Goal: Task Accomplishment & Management: Manage account settings

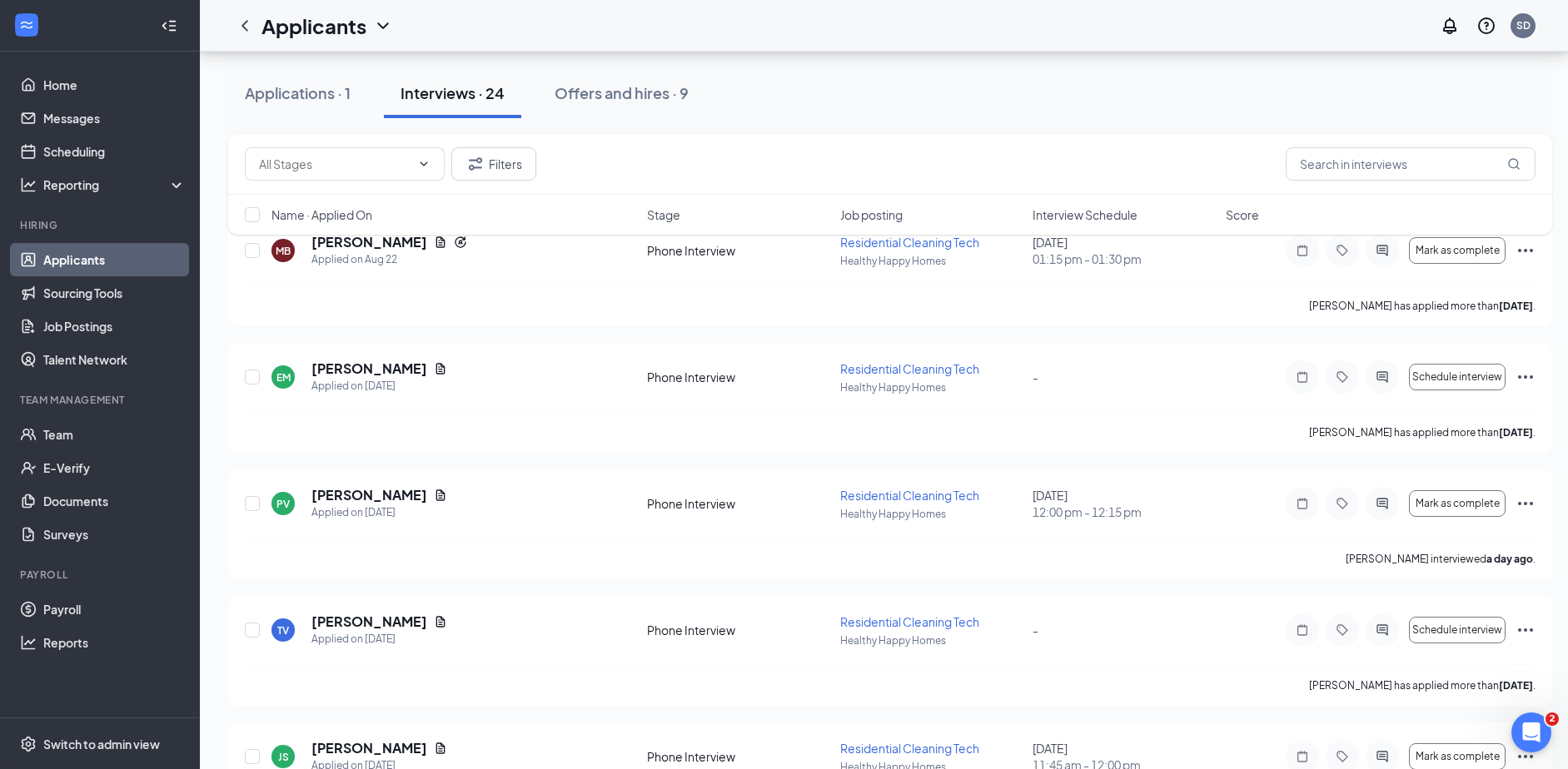
scroll to position [84, 0]
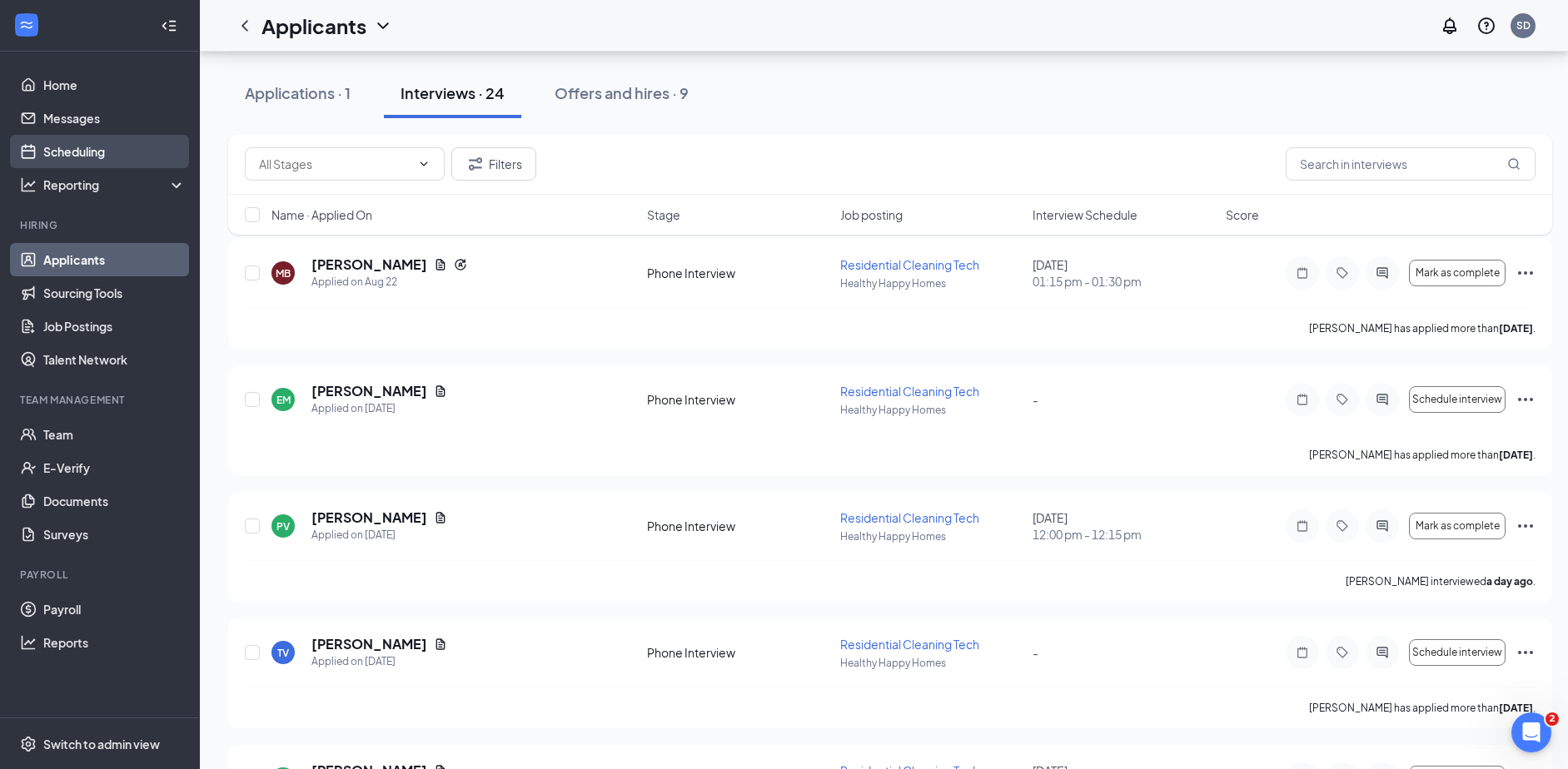
click at [88, 149] on link "Scheduling" at bounding box center [114, 151] width 143 height 33
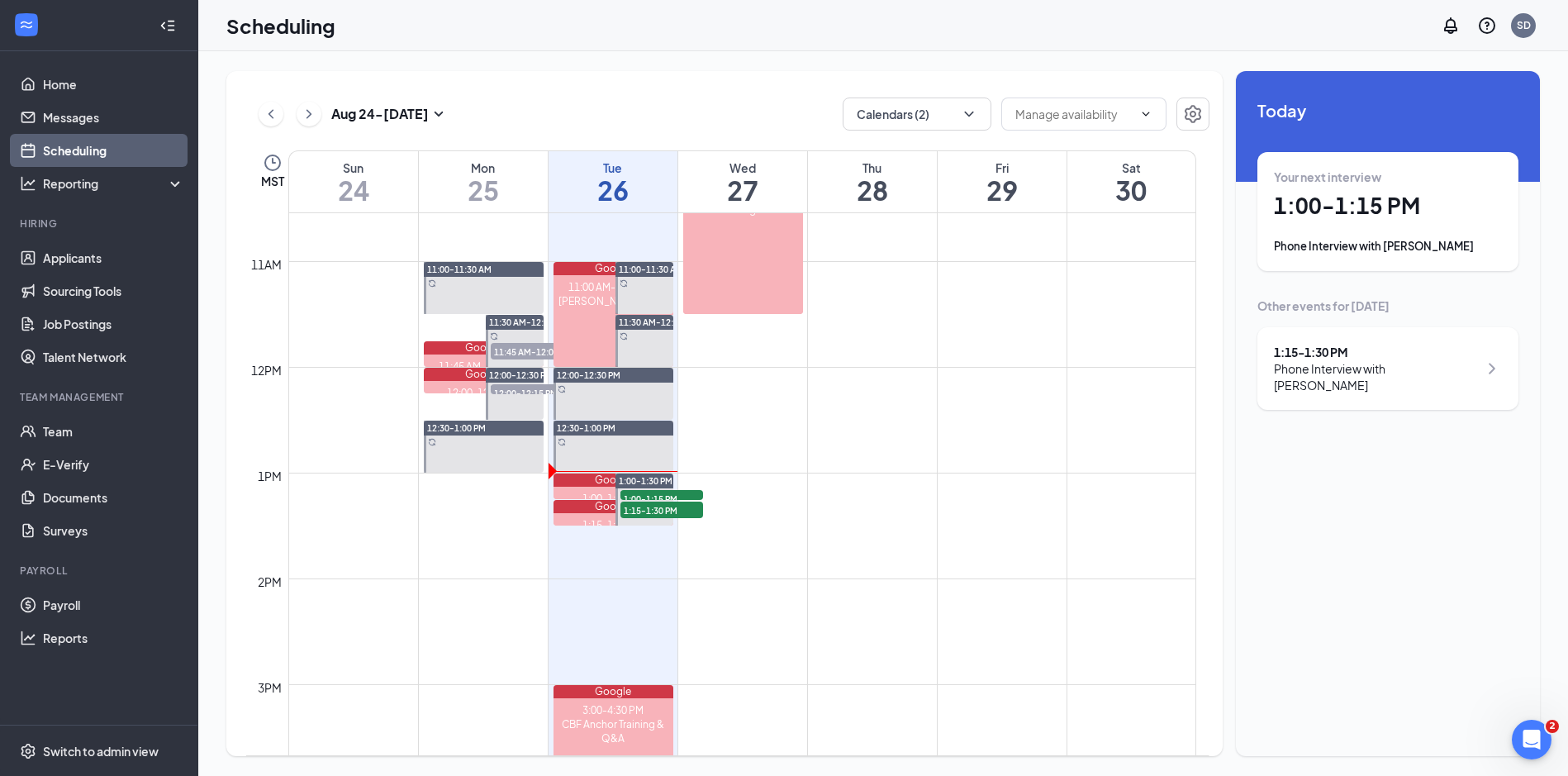
scroll to position [1143, 0]
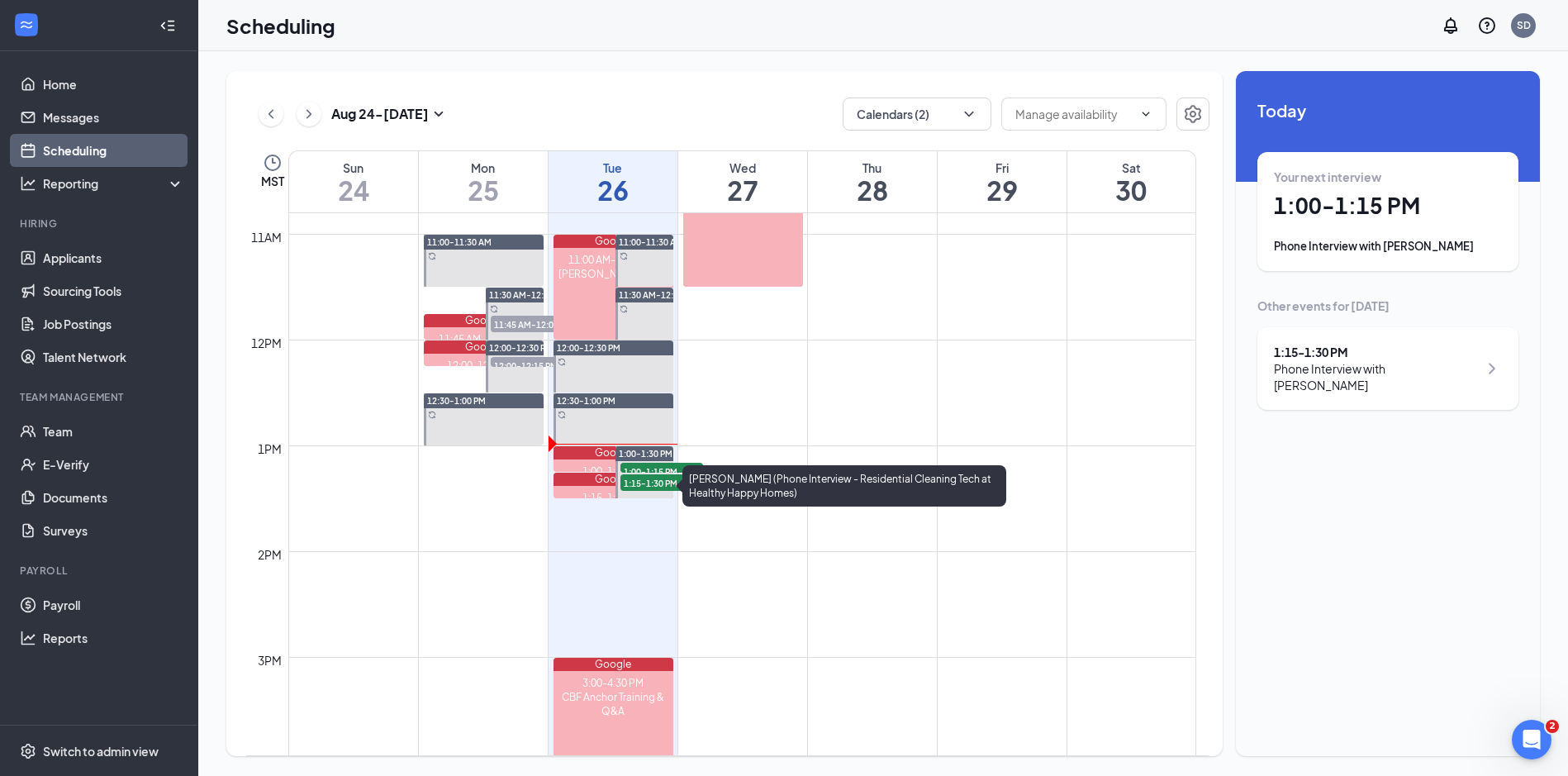
click at [588, 496] on div "1:15-1:30 PM" at bounding box center [613, 498] width 120 height 14
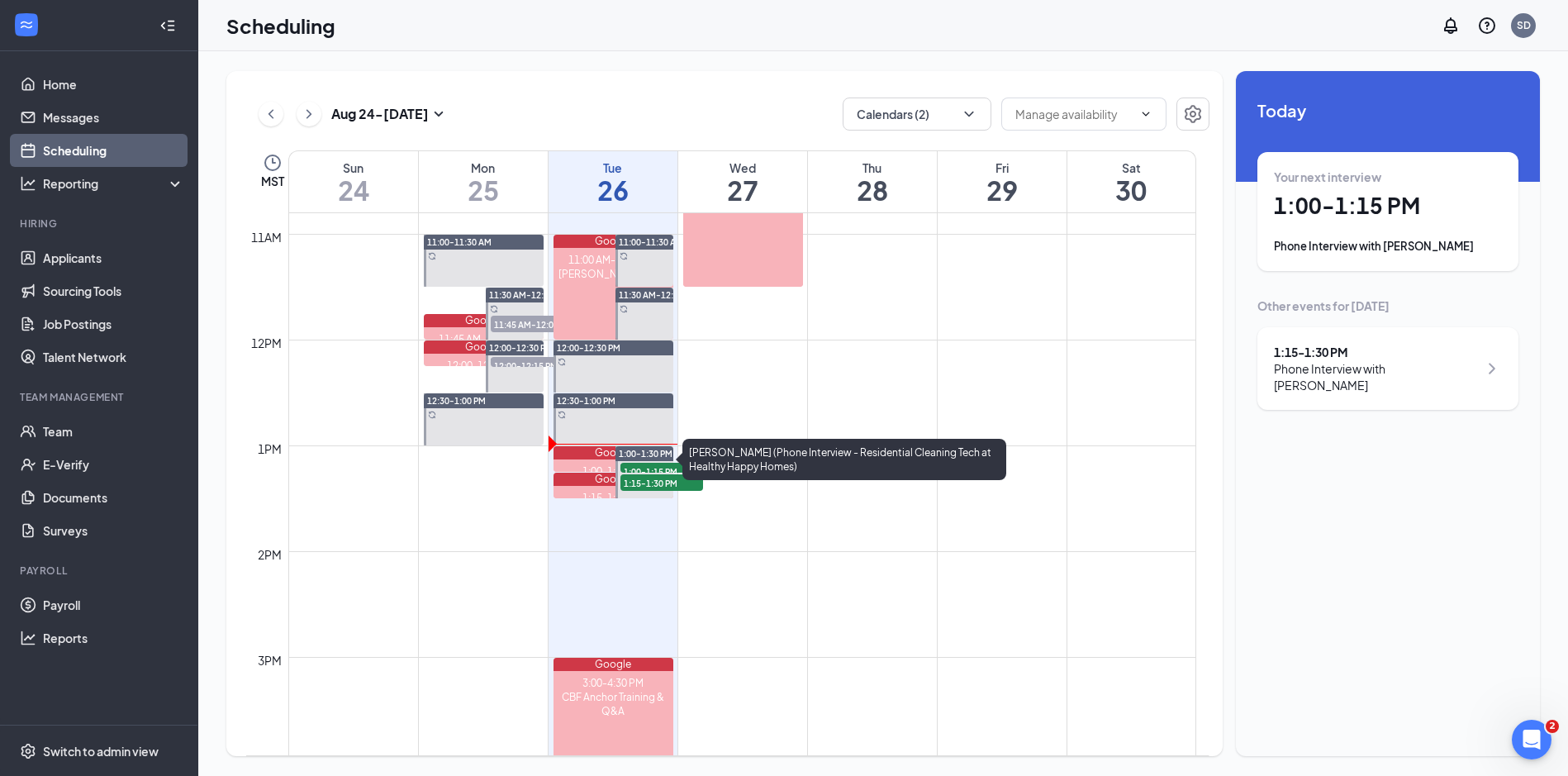
click at [596, 456] on div "Google" at bounding box center [613, 453] width 120 height 14
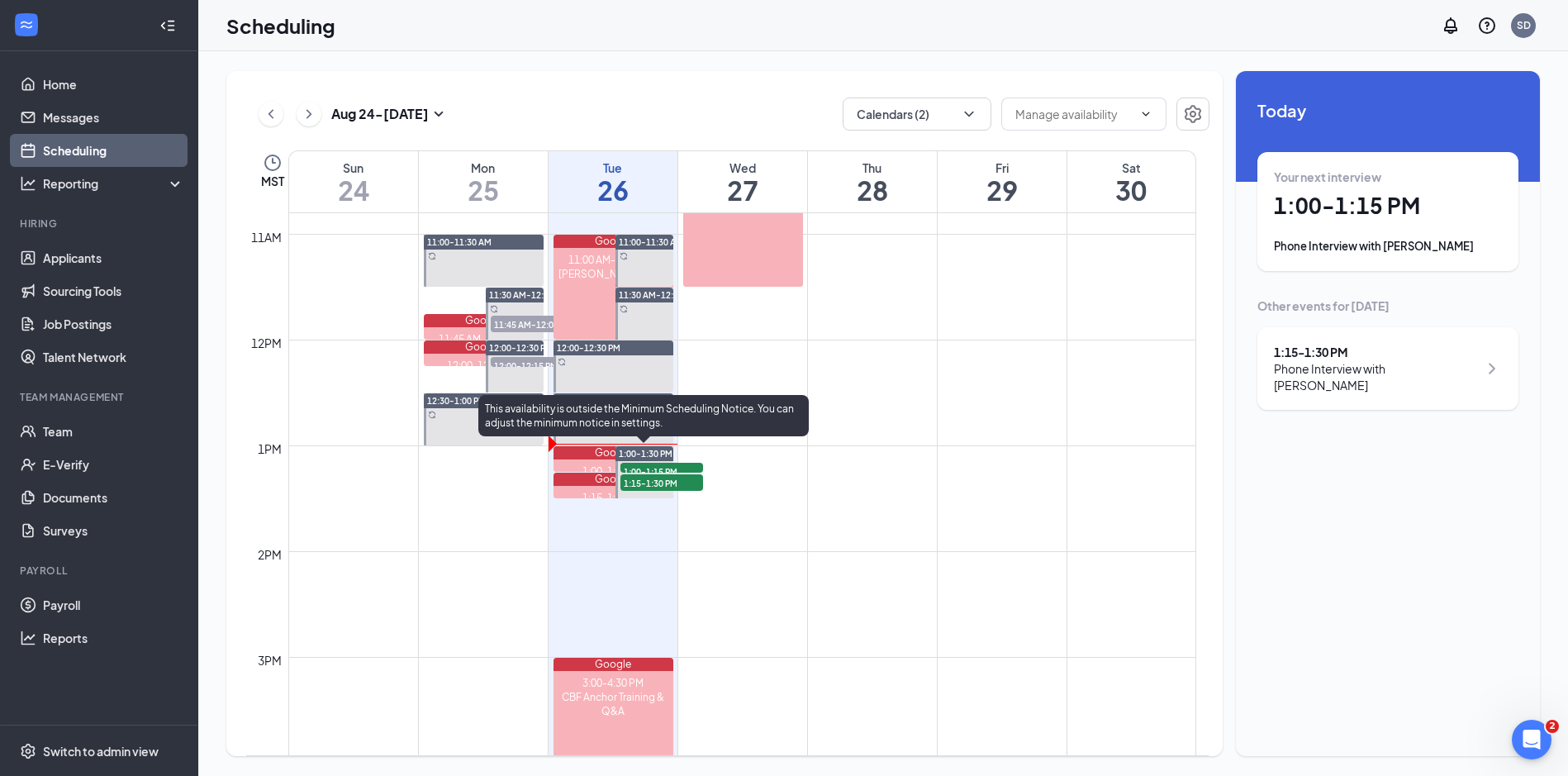
click at [671, 456] on span "1:00-1:30 PM" at bounding box center [645, 454] width 54 height 12
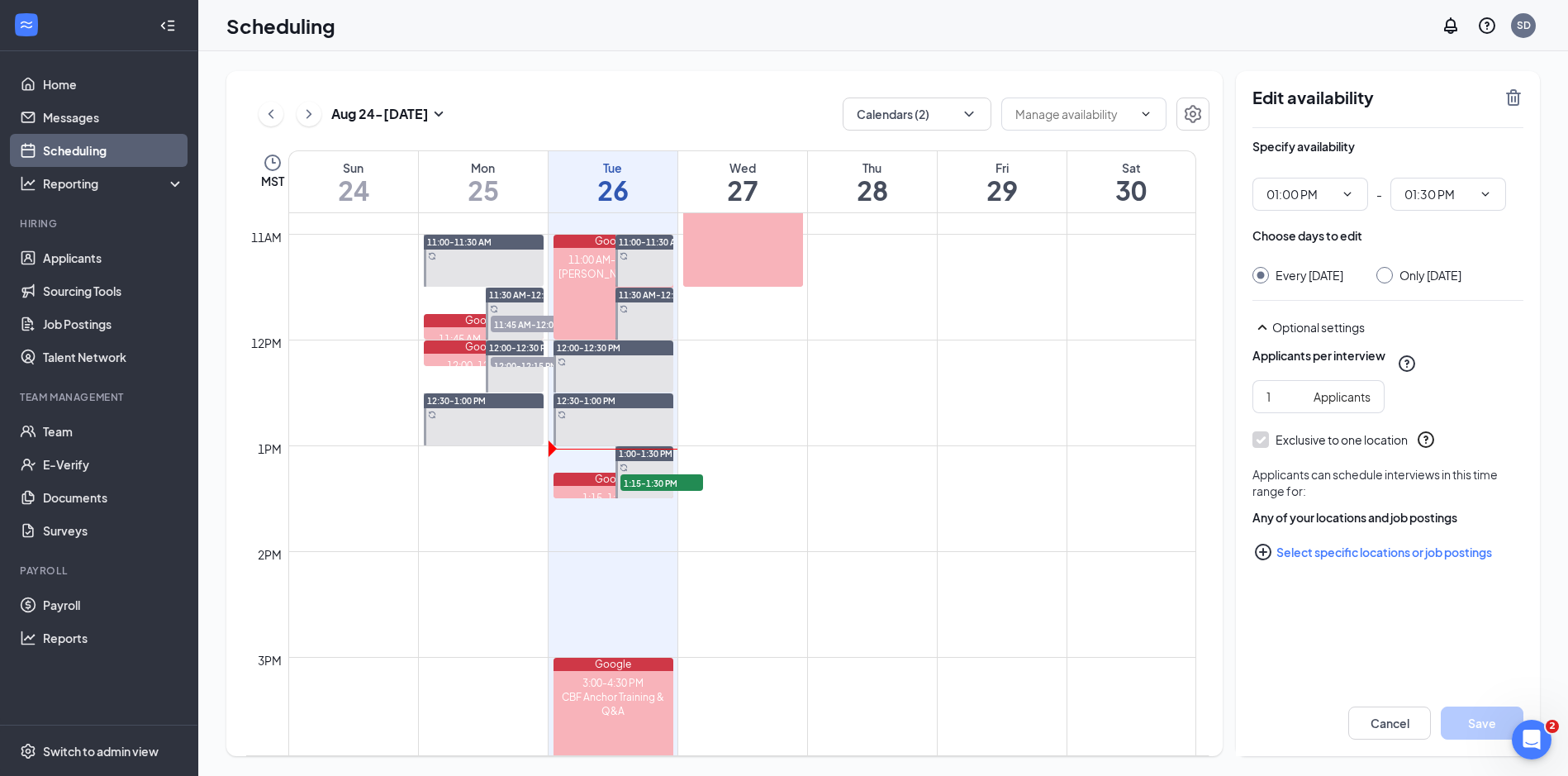
click at [305, 102] on button at bounding box center [308, 113] width 24 height 24
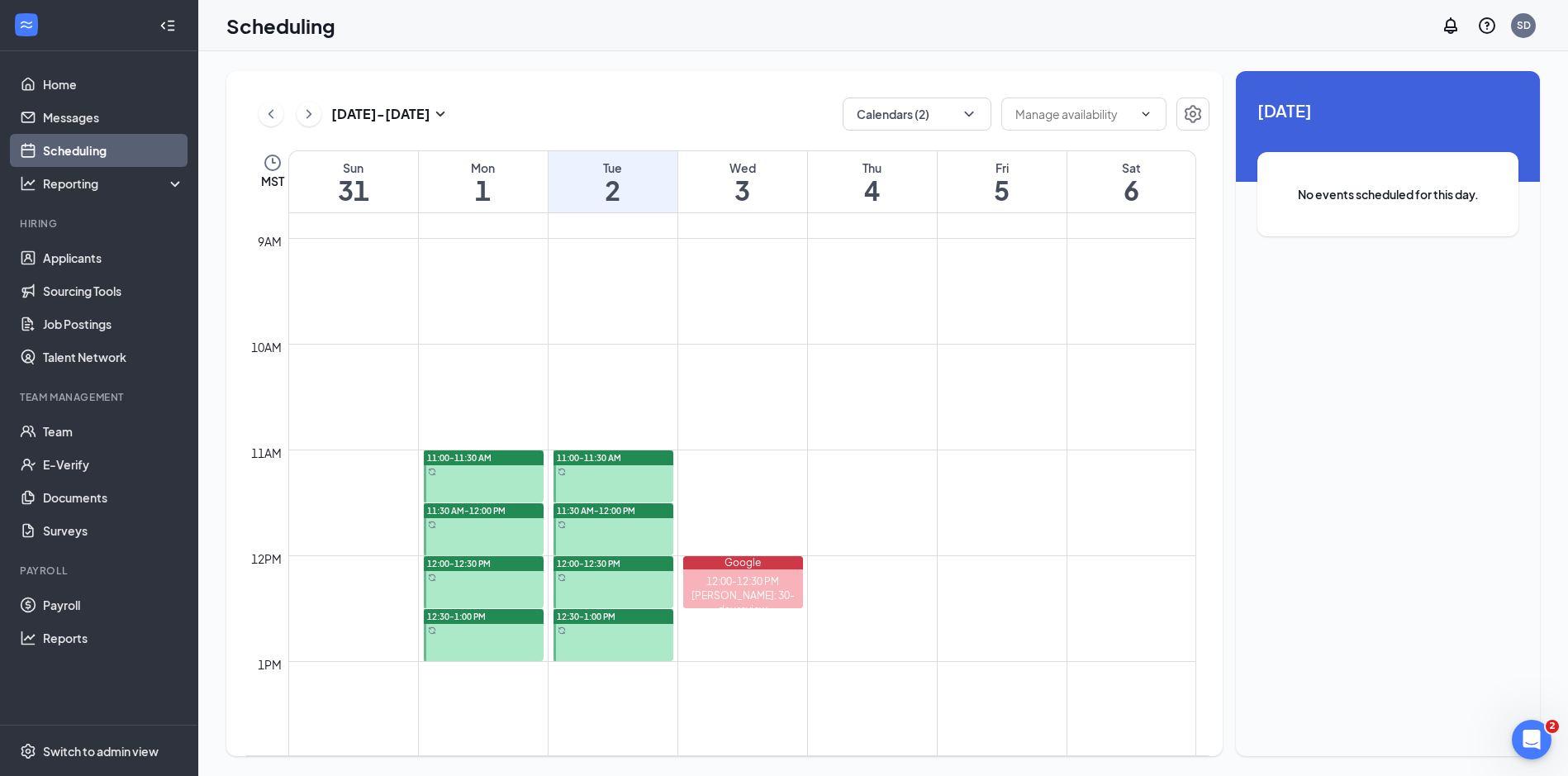
scroll to position [1060, 0]
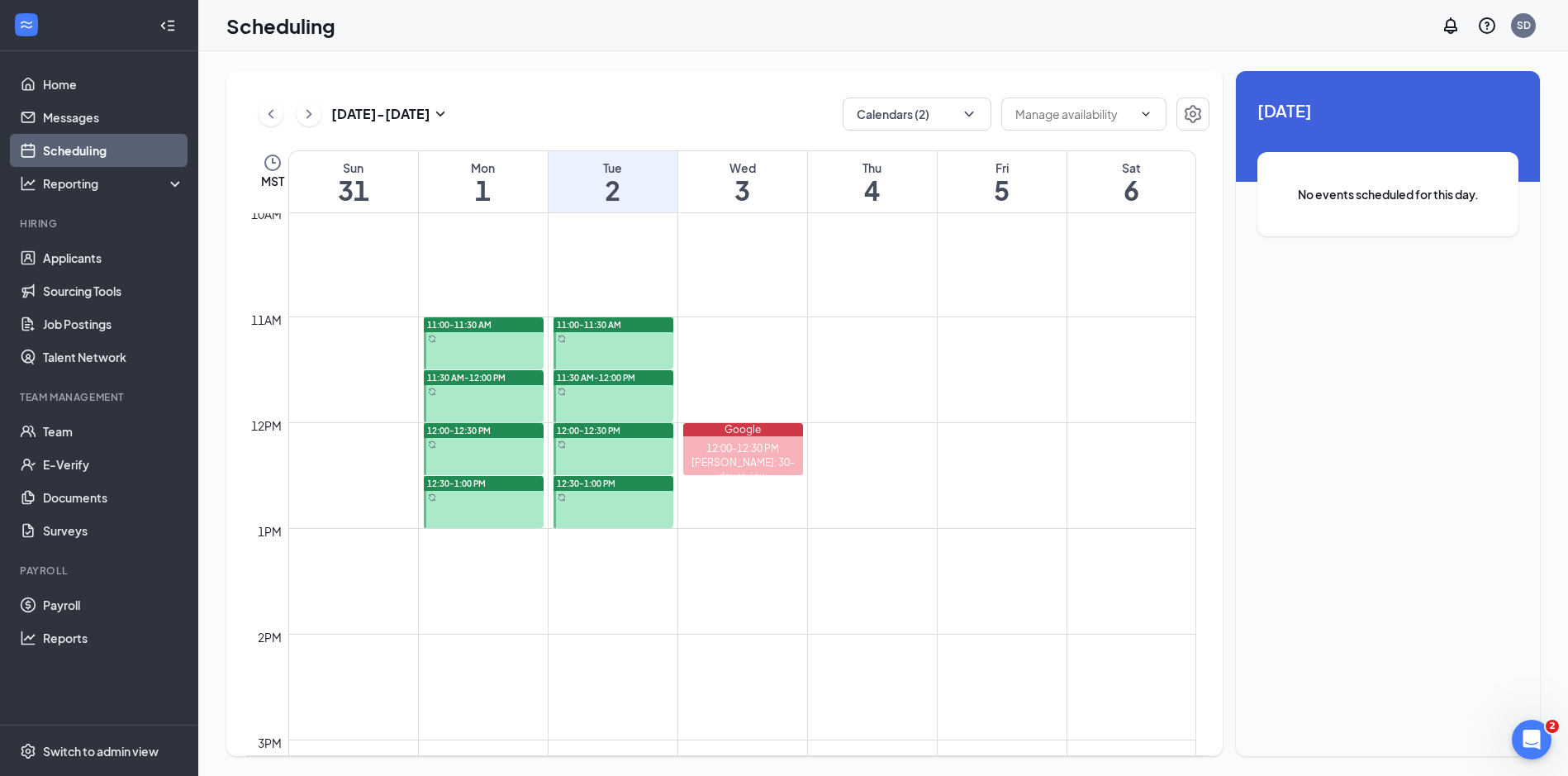
click at [488, 338] on div at bounding box center [483, 343] width 120 height 52
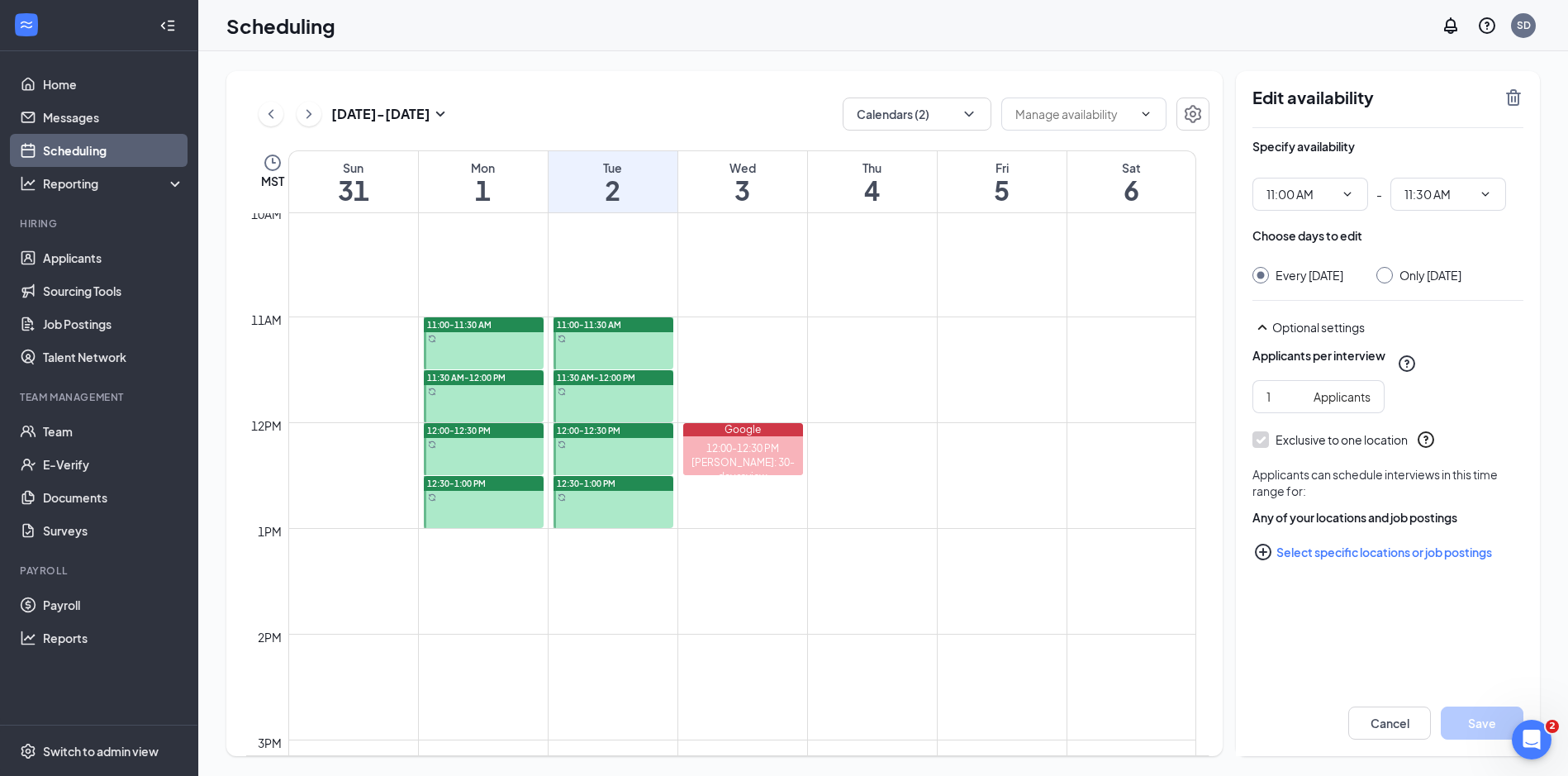
click at [1265, 551] on icon "PlusCircle" at bounding box center [1264, 552] width 20 height 20
checkbox input "true"
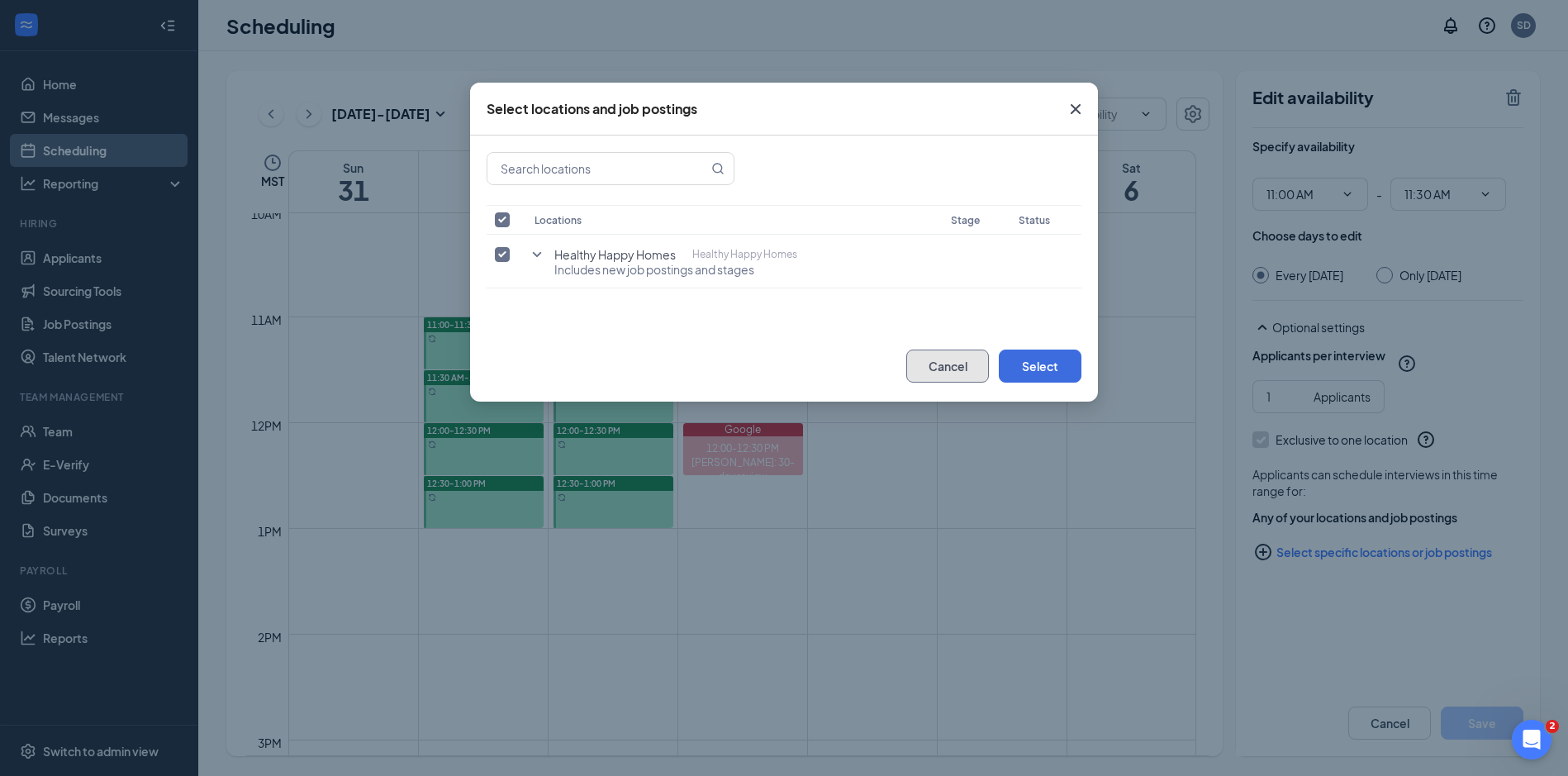
click at [939, 377] on button "Cancel" at bounding box center [947, 366] width 83 height 33
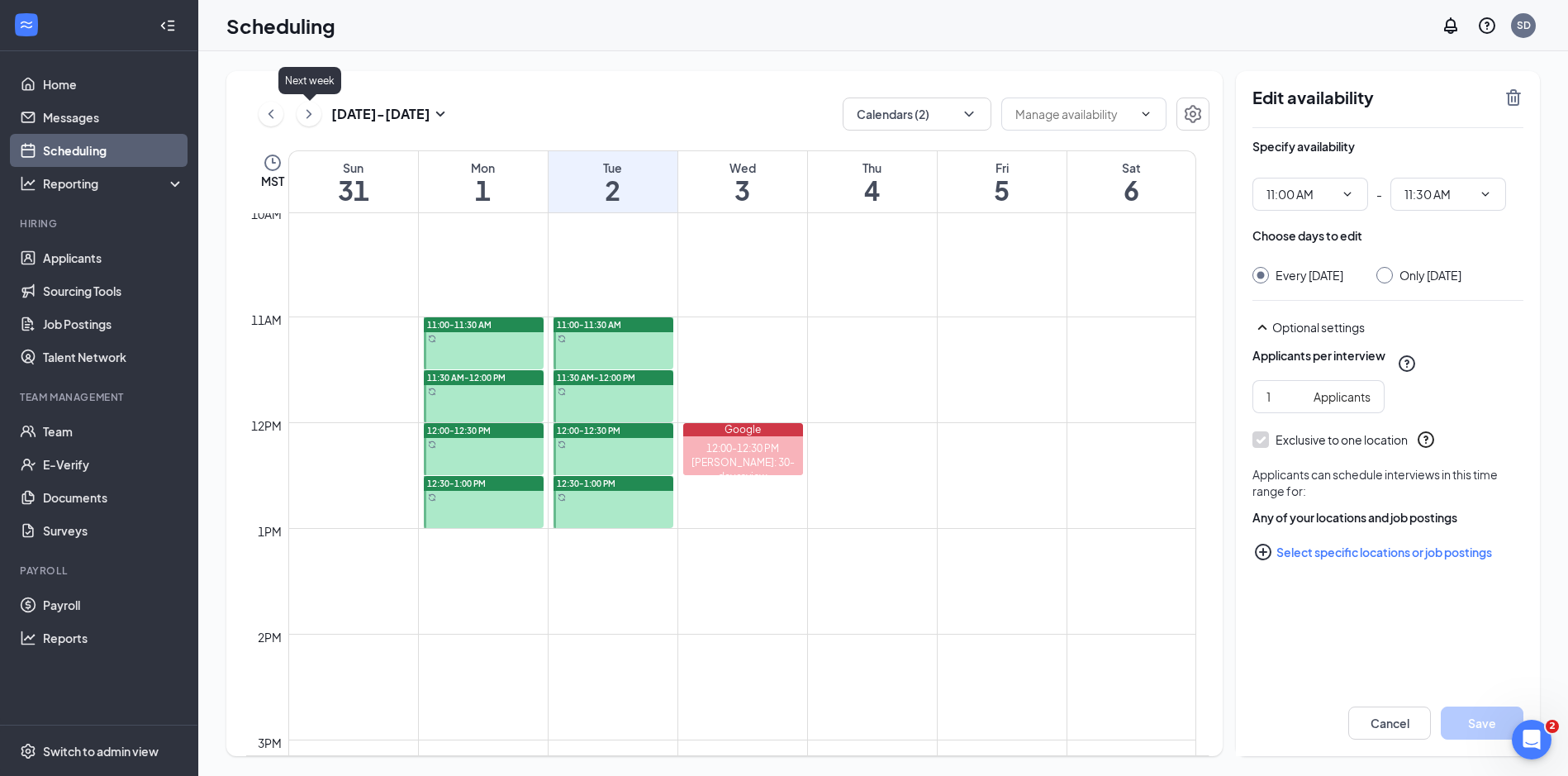
click at [306, 109] on icon "ChevronRight" at bounding box center [308, 114] width 17 height 20
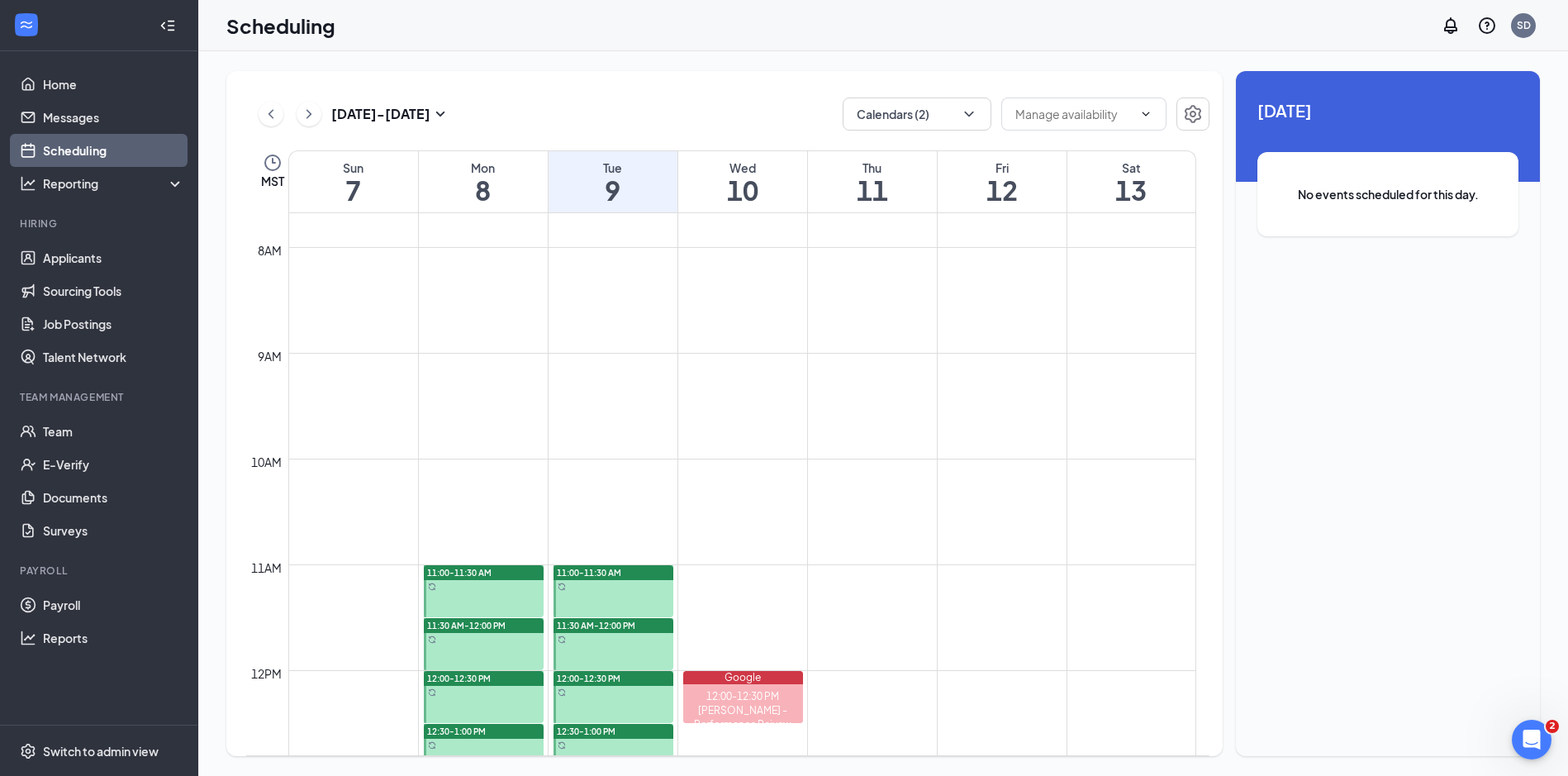
scroll to position [1143, 0]
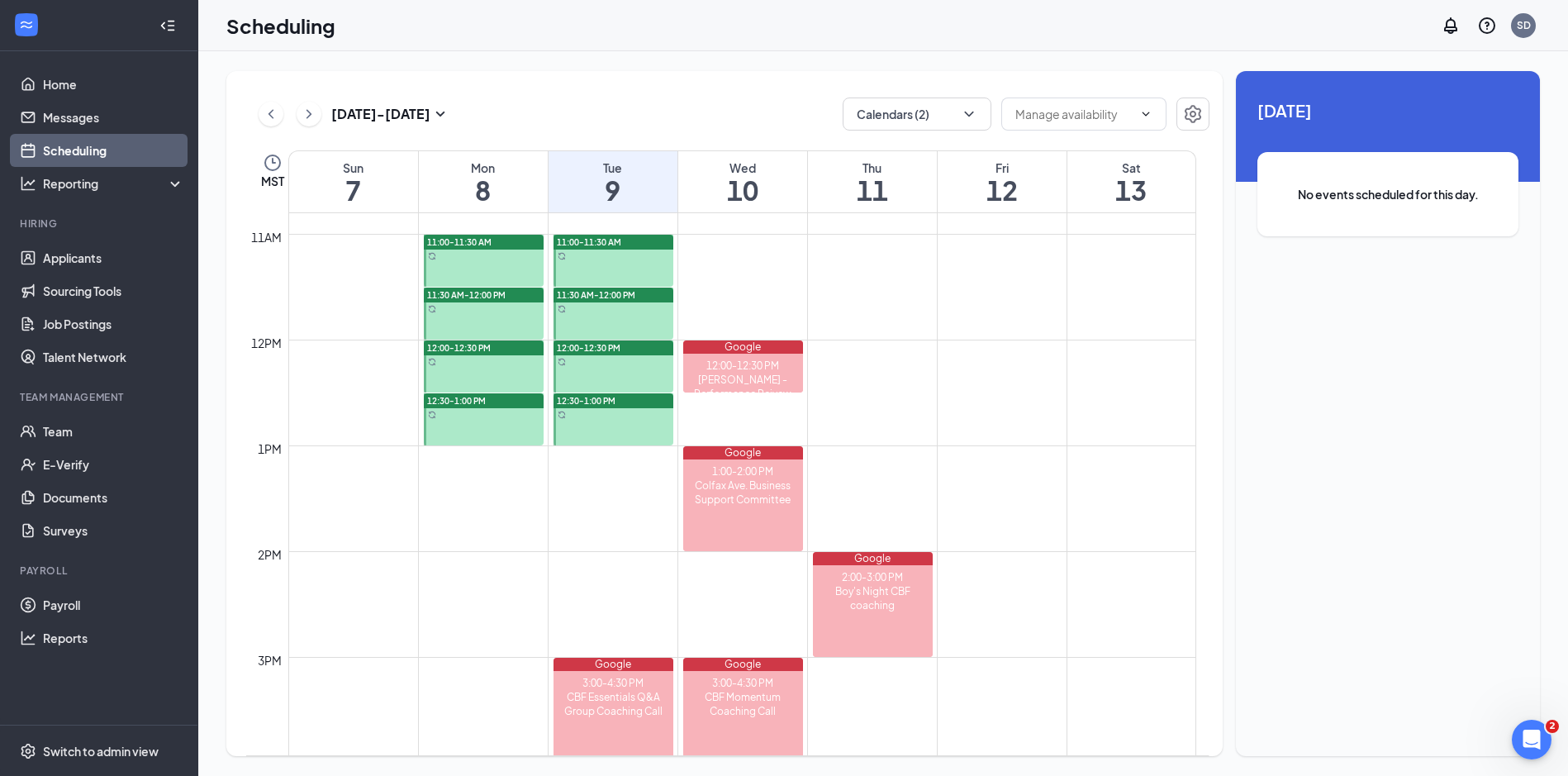
click at [260, 116] on button at bounding box center [270, 113] width 24 height 24
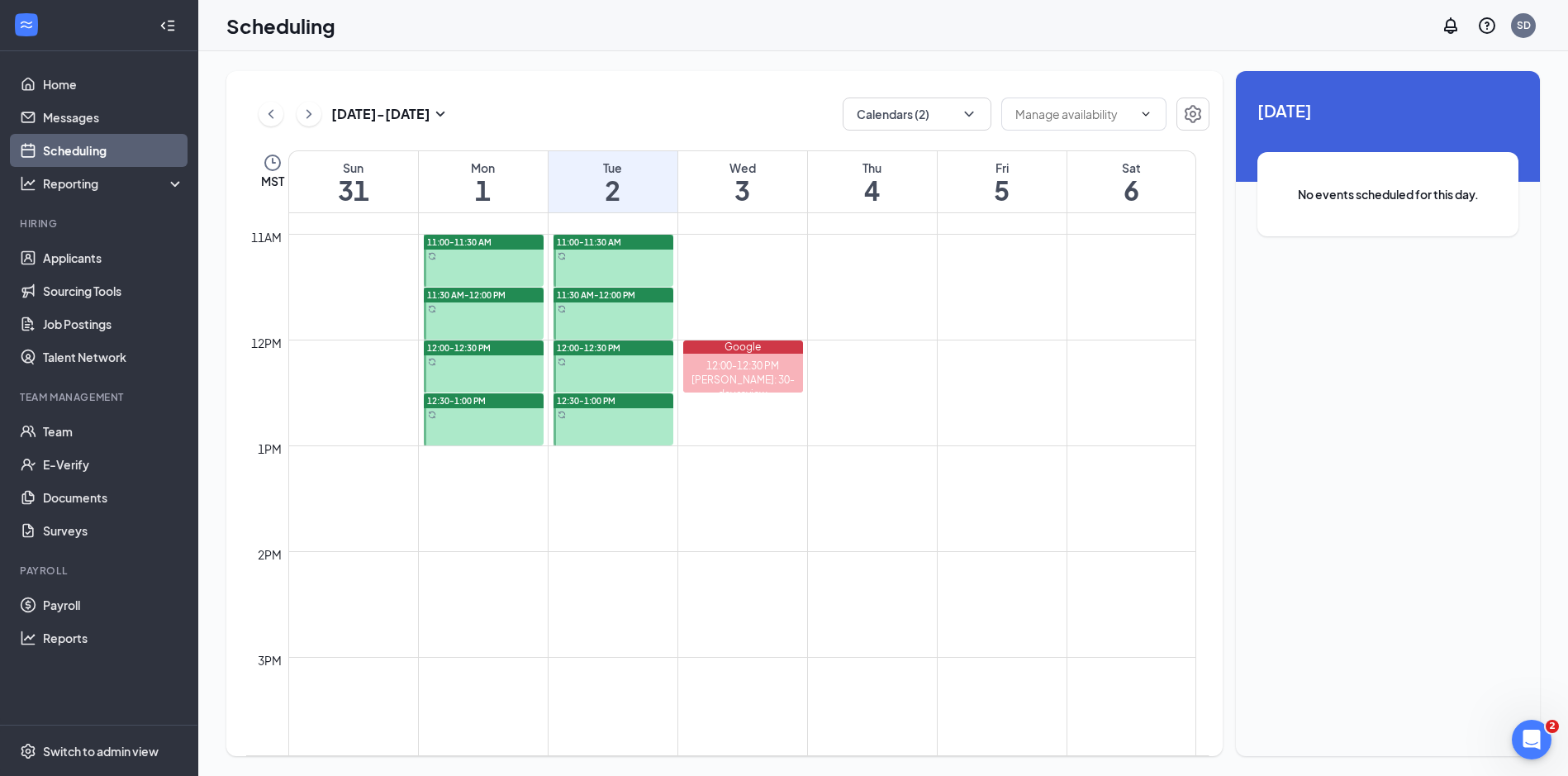
scroll to position [812, 0]
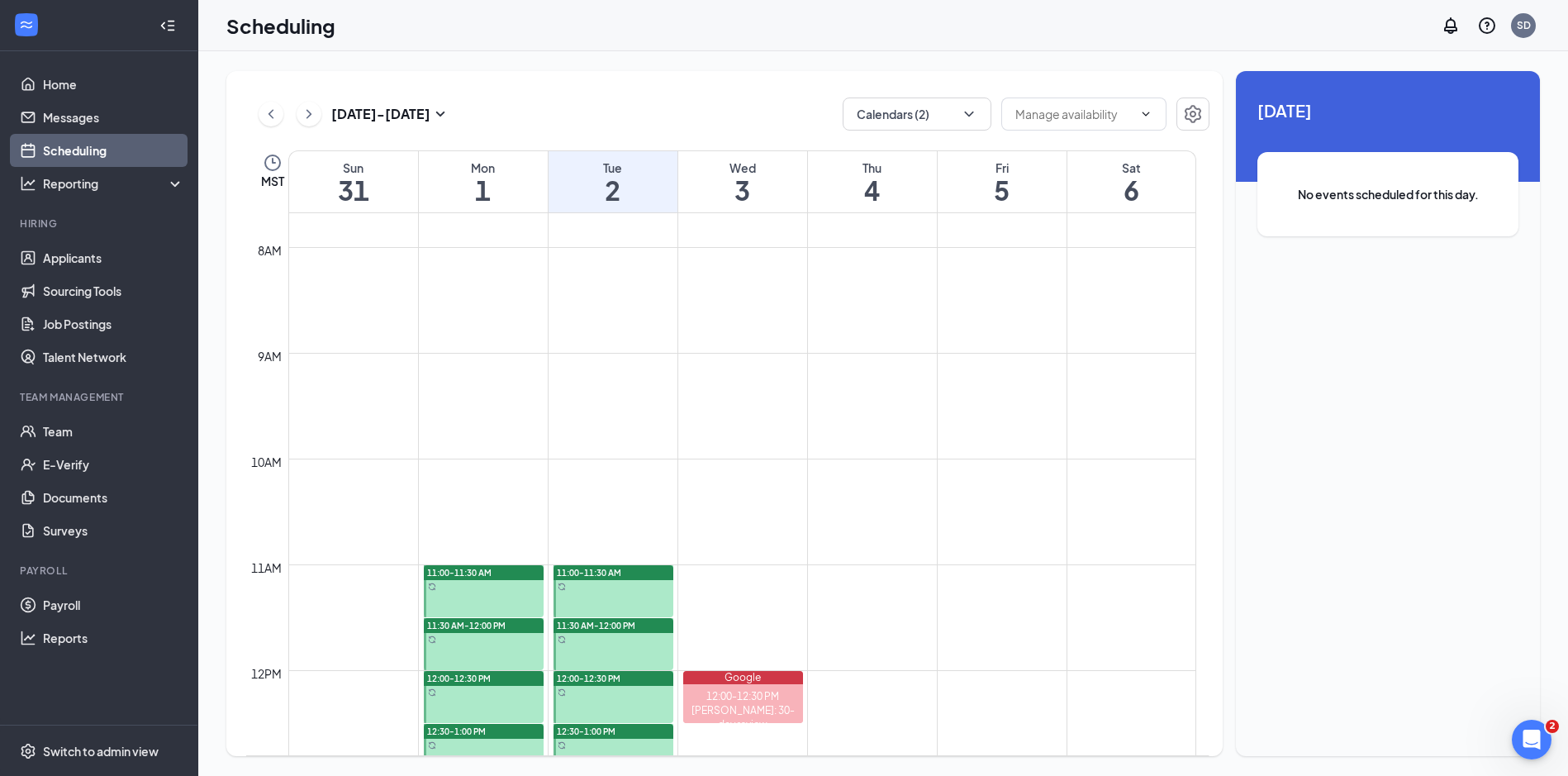
click at [260, 116] on button at bounding box center [270, 113] width 24 height 24
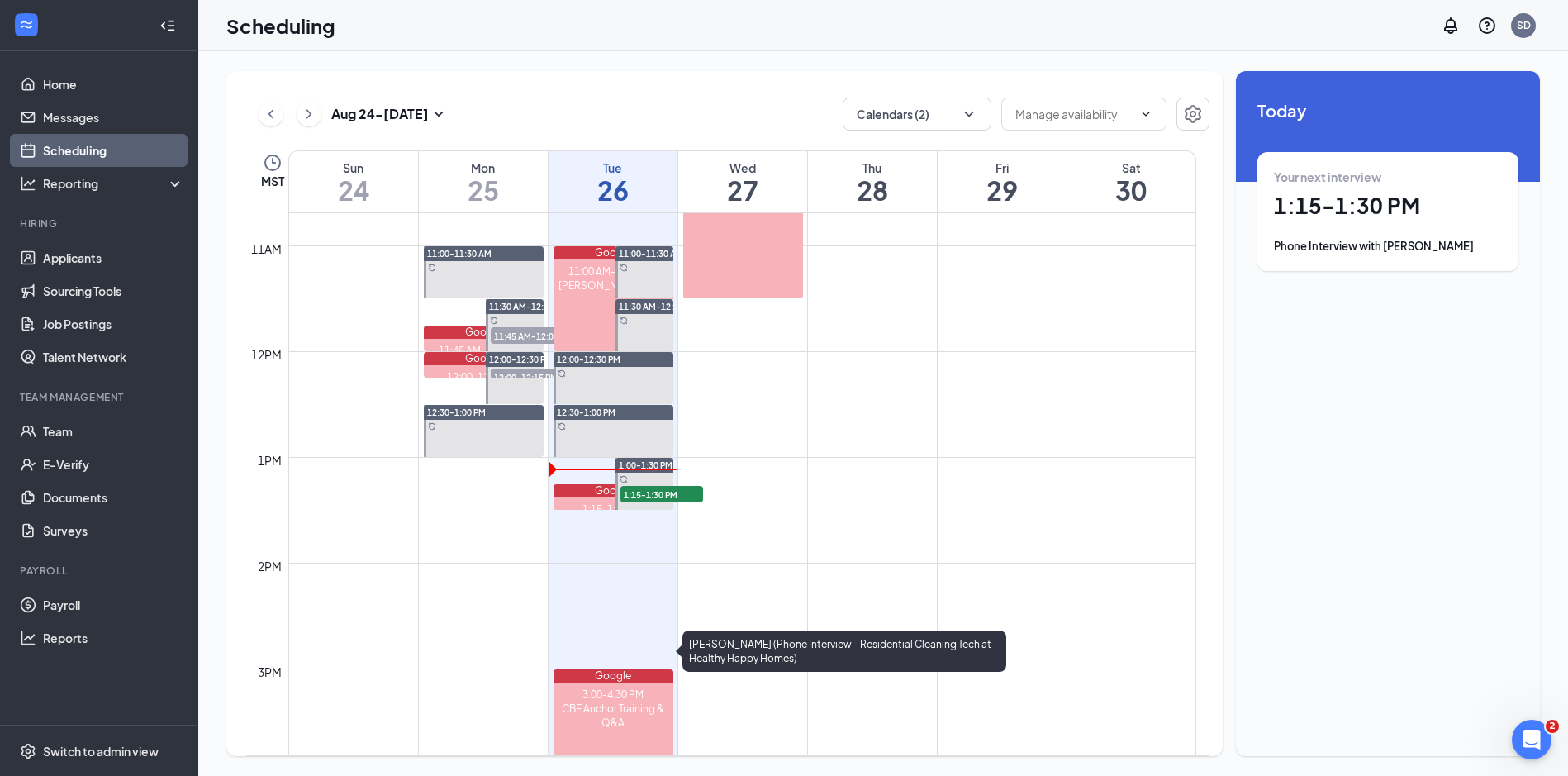
scroll to position [1143, 0]
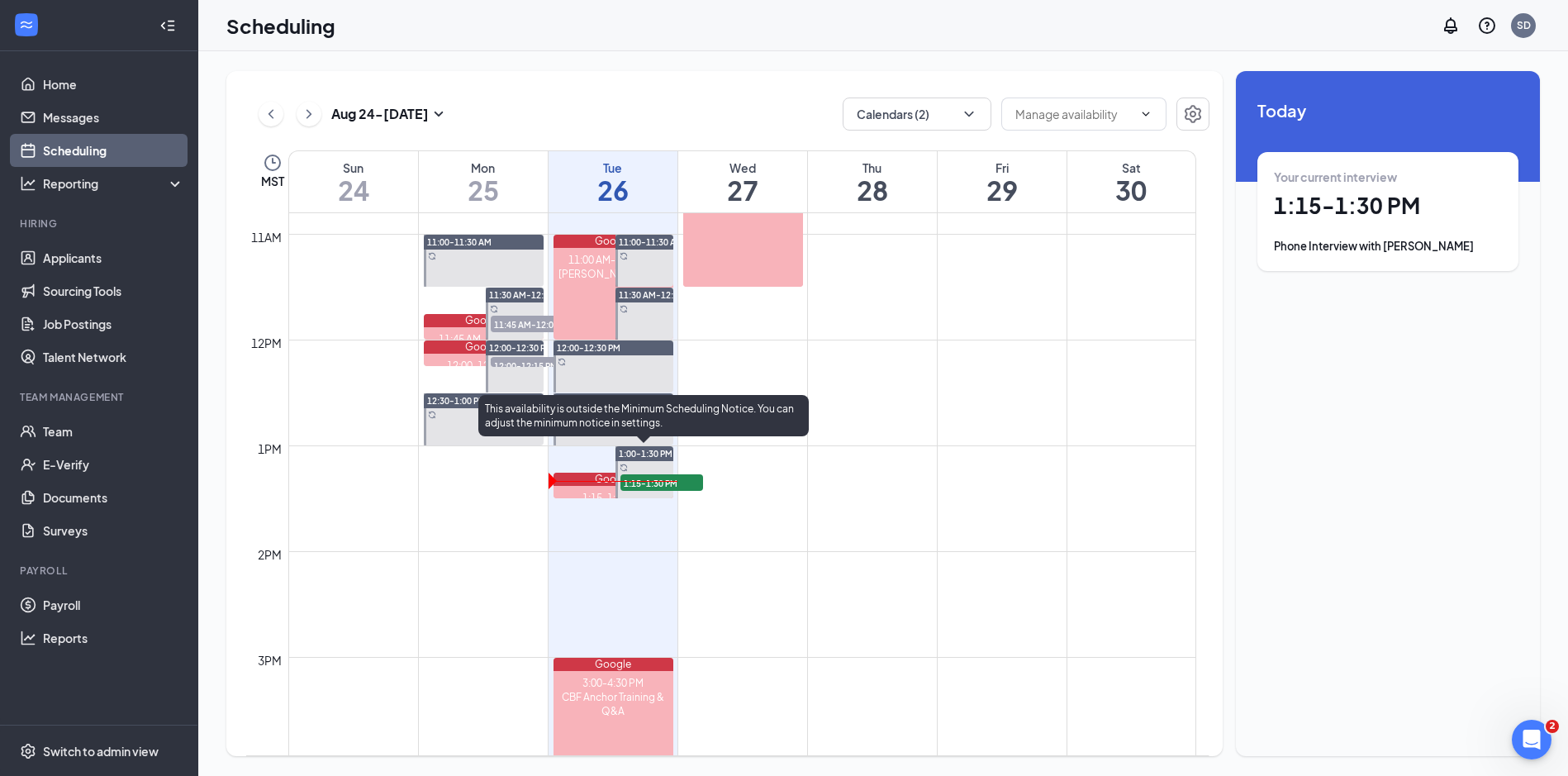
click at [677, 477] on span "1:15-1:30 PM" at bounding box center [662, 482] width 83 height 17
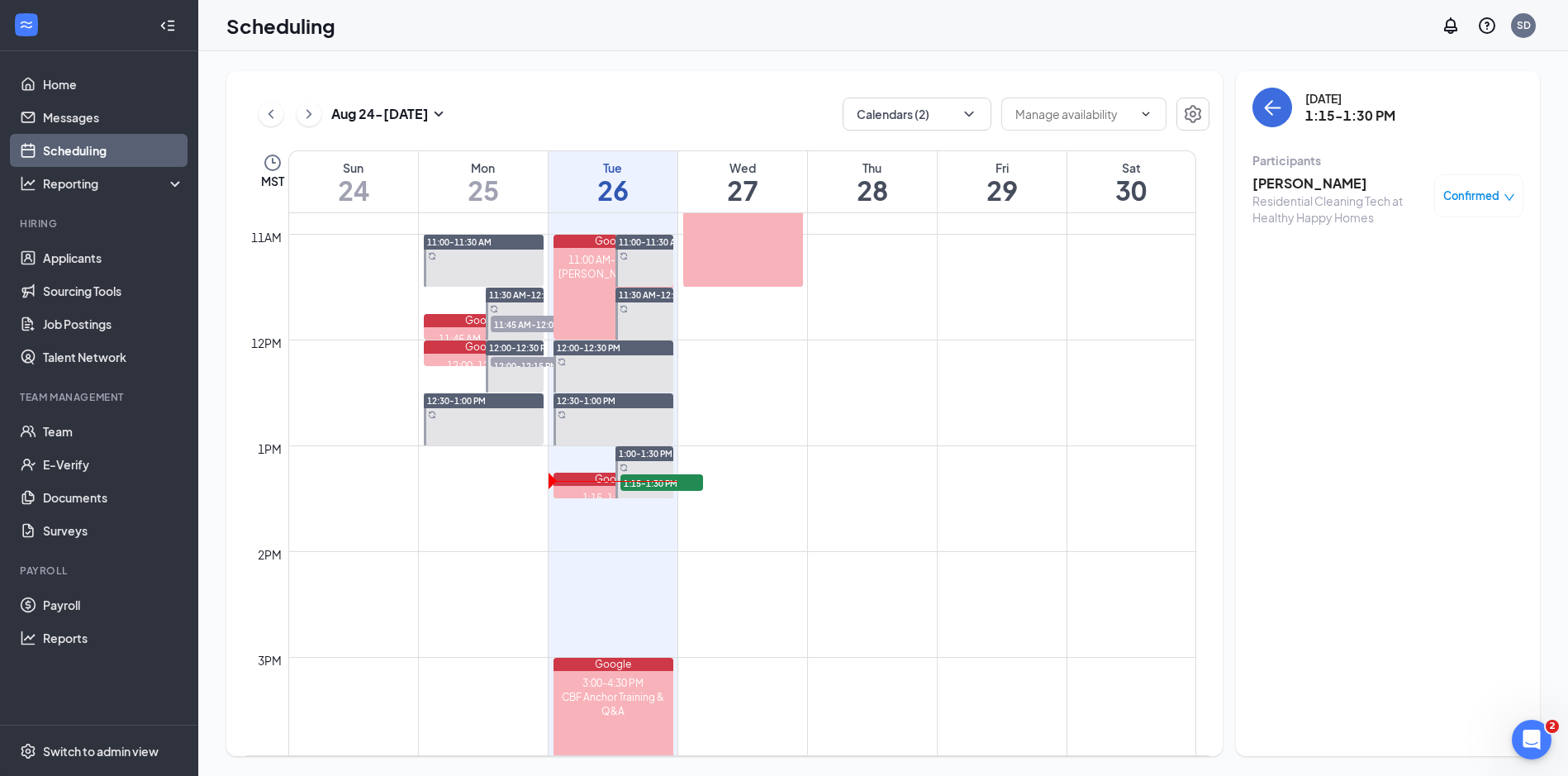
click at [1280, 186] on h3 "[PERSON_NAME]" at bounding box center [1340, 184] width 174 height 19
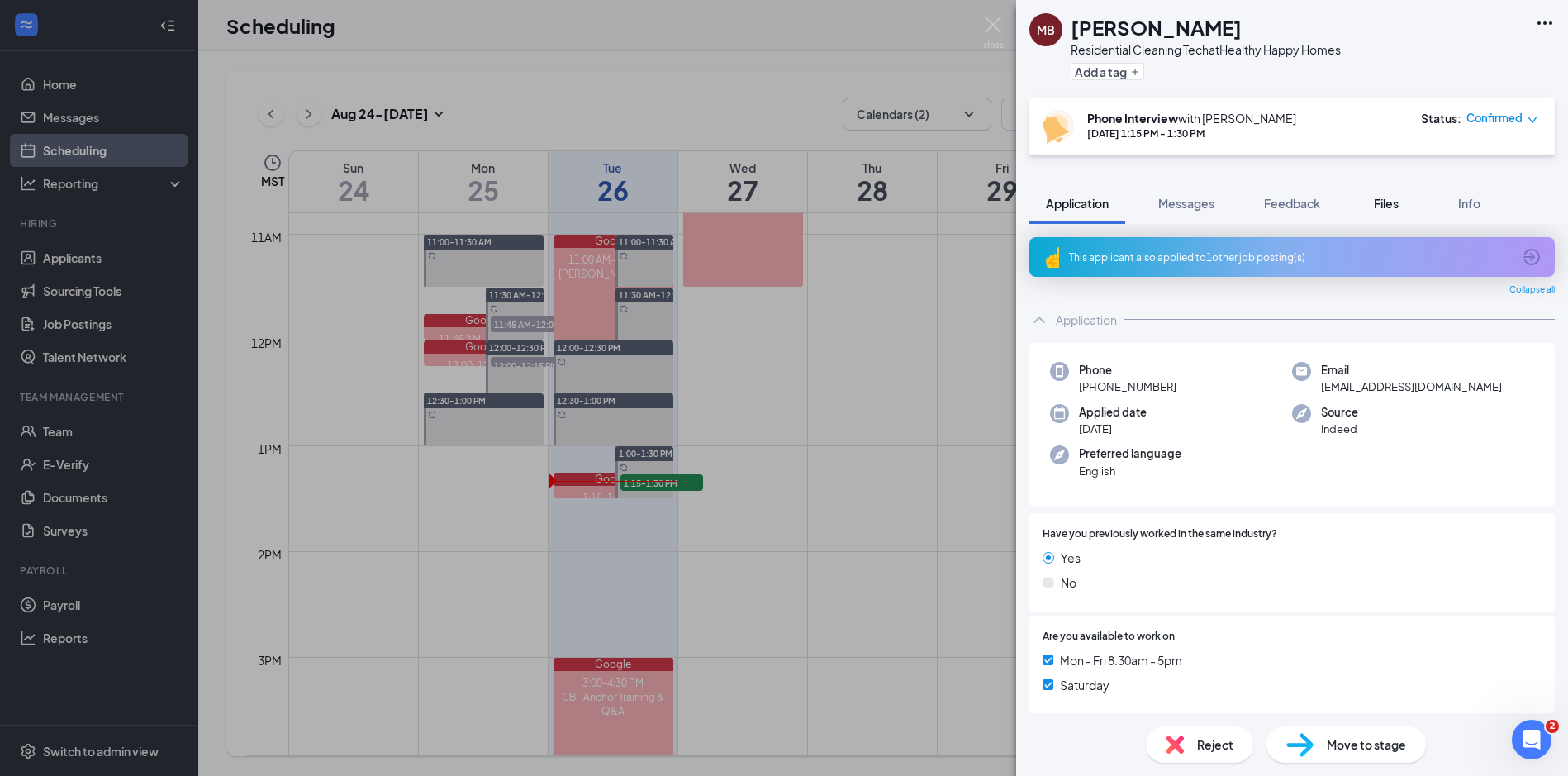
click at [1375, 199] on div "Files" at bounding box center [1387, 203] width 33 height 17
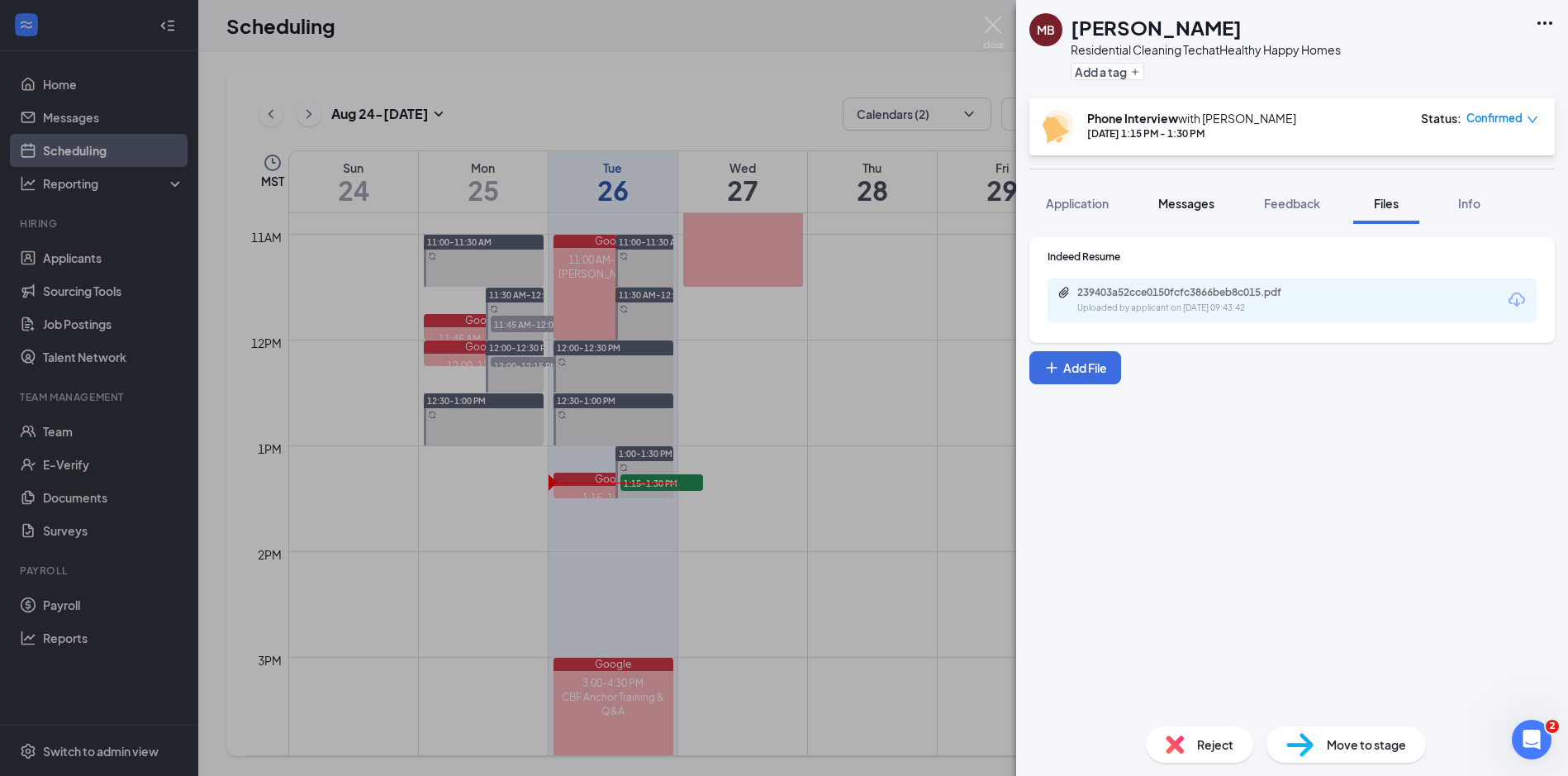
click at [1191, 203] on span "Messages" at bounding box center [1186, 203] width 57 height 15
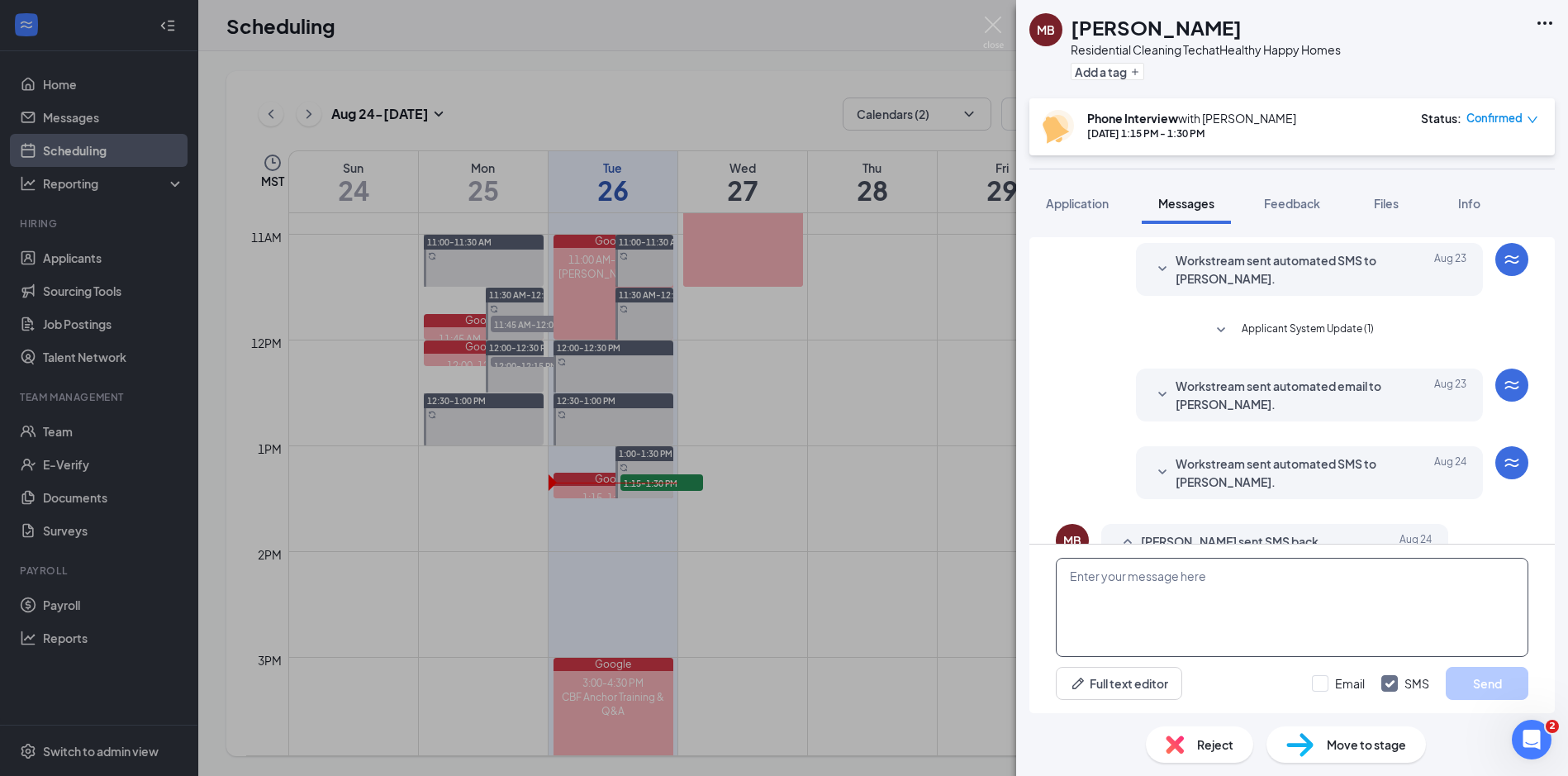
scroll to position [475, 0]
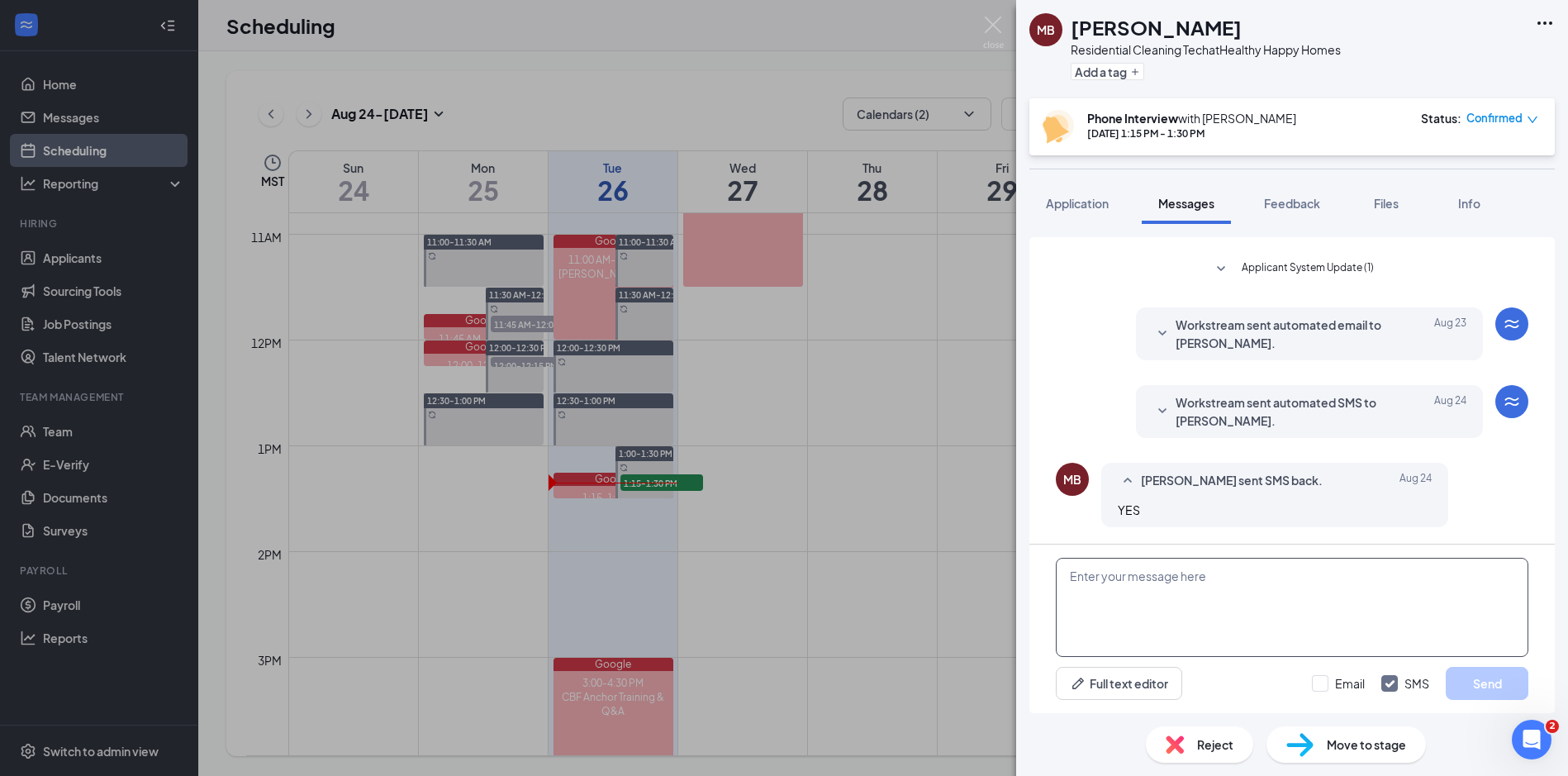
click at [1158, 580] on textarea at bounding box center [1292, 608] width 472 height 100
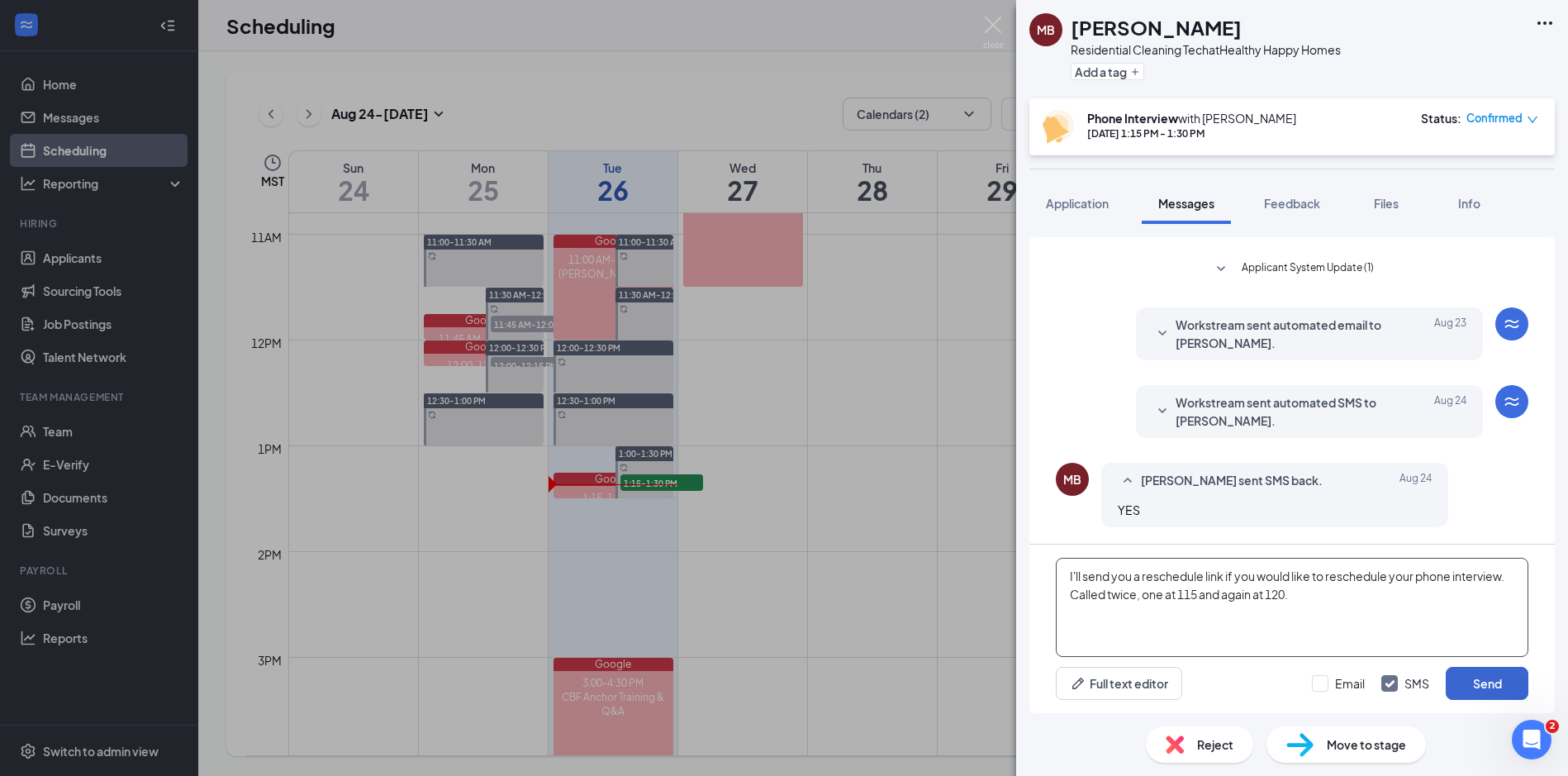
type textarea "I'll send you a reschedule link if you would like to reschedule your phone inte…"
click at [1478, 686] on button "Send" at bounding box center [1487, 683] width 83 height 33
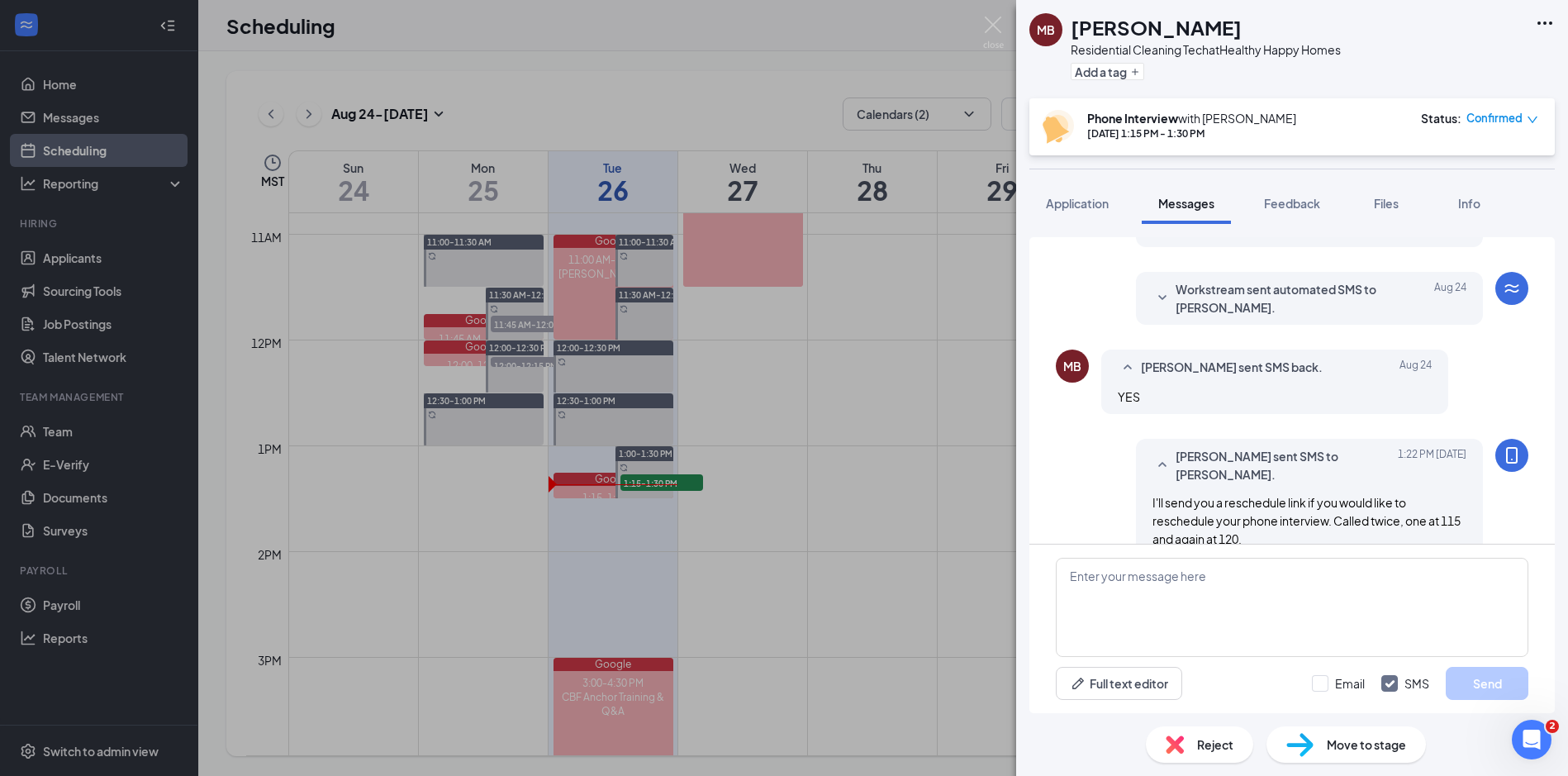
scroll to position [618, 0]
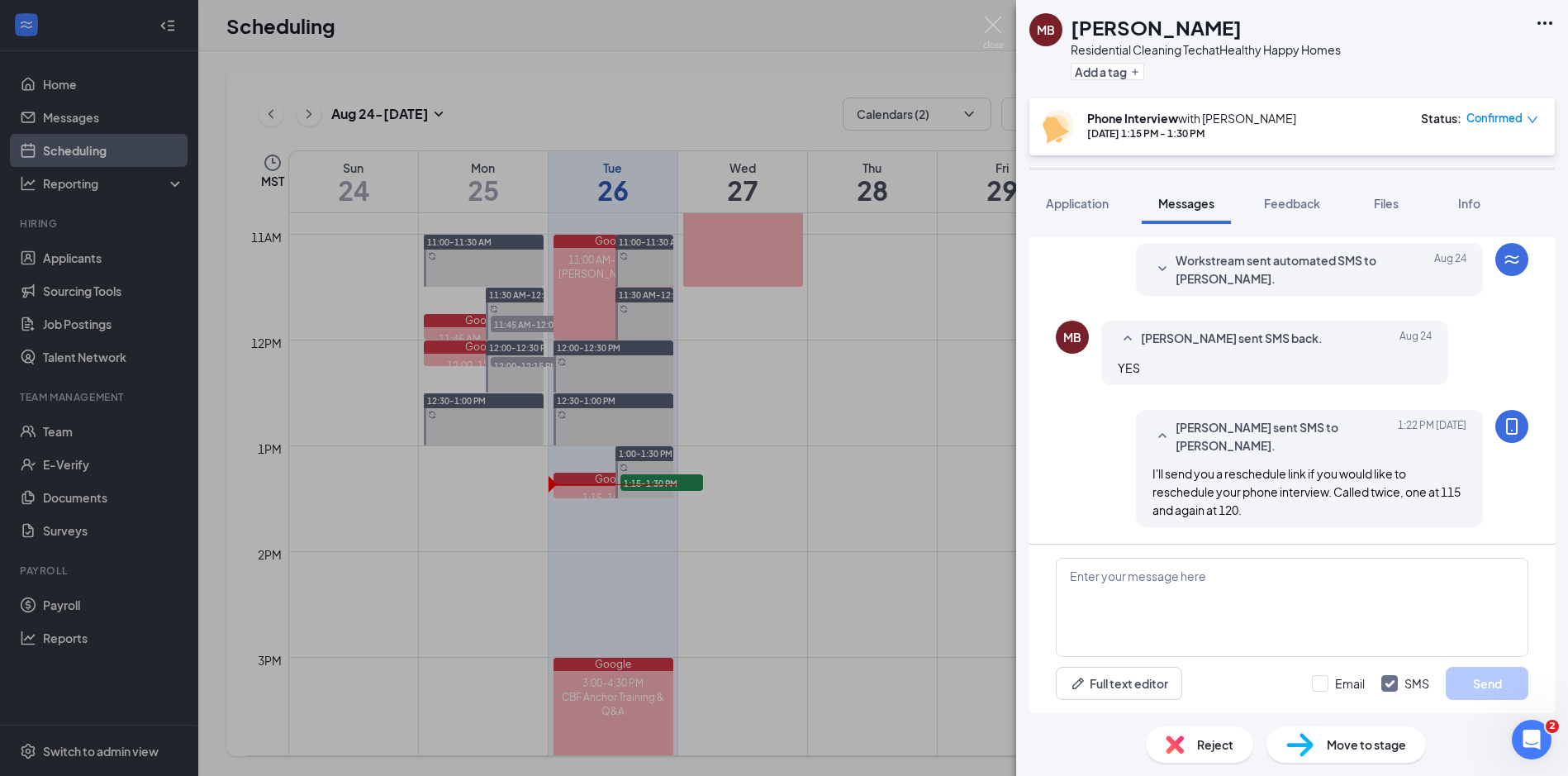
click at [1492, 110] on span "Confirmed" at bounding box center [1495, 118] width 57 height 17
click at [1467, 235] on span "Mark as no-show" at bounding box center [1455, 228] width 92 height 19
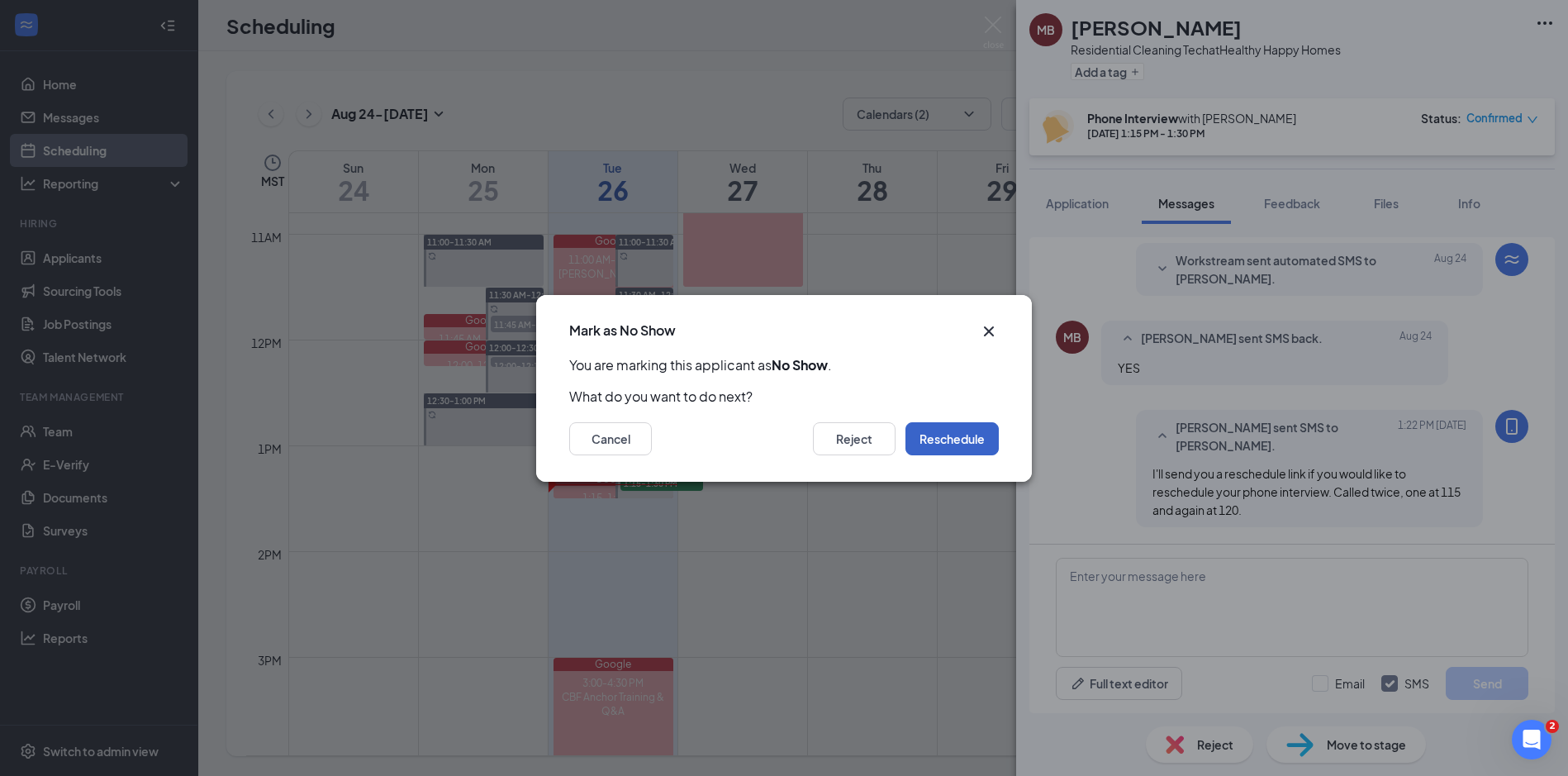
click at [935, 433] on button "Reschedule" at bounding box center [952, 439] width 94 height 33
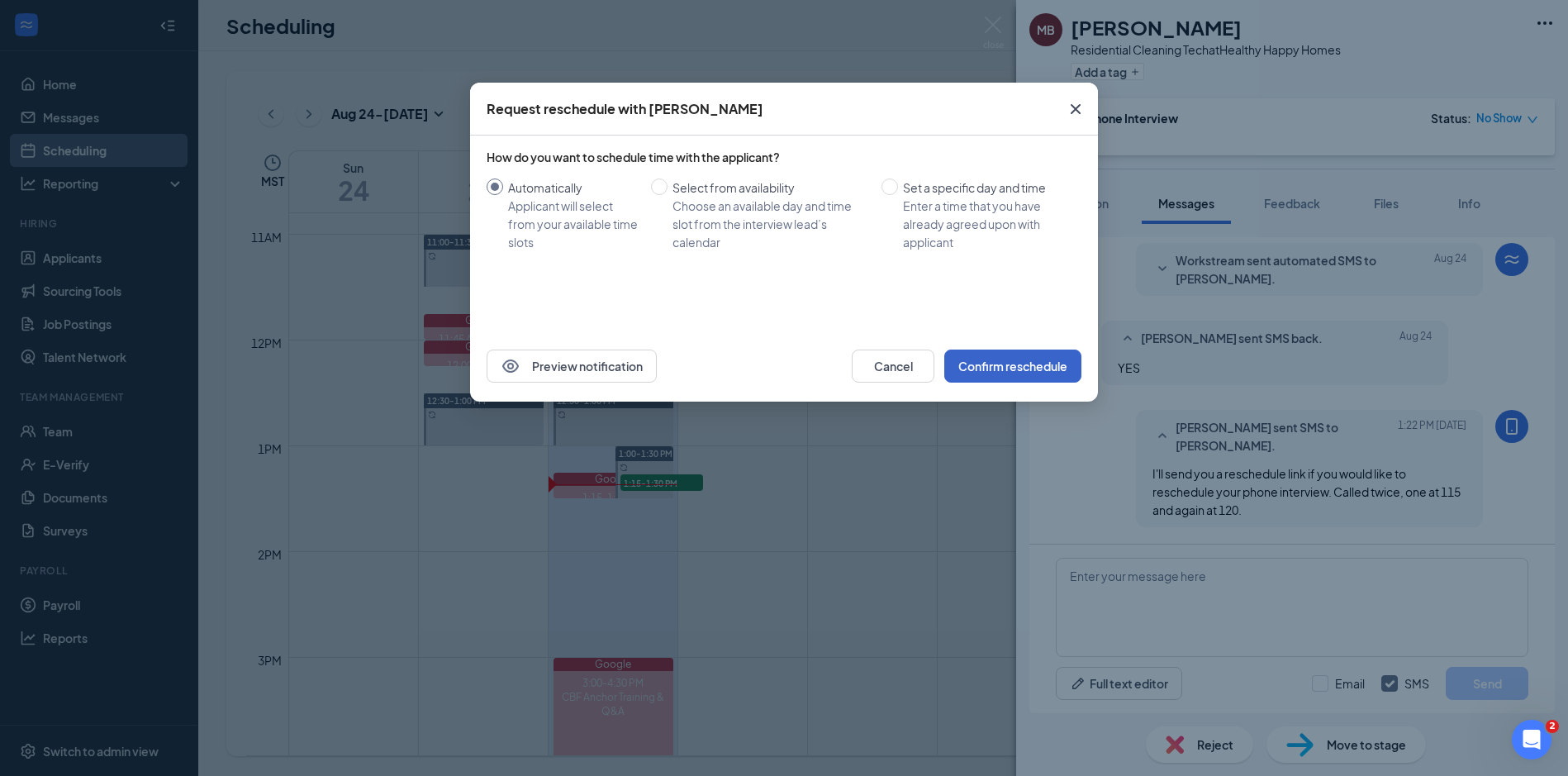
click at [1064, 364] on button "Confirm reschedule" at bounding box center [1013, 366] width 138 height 33
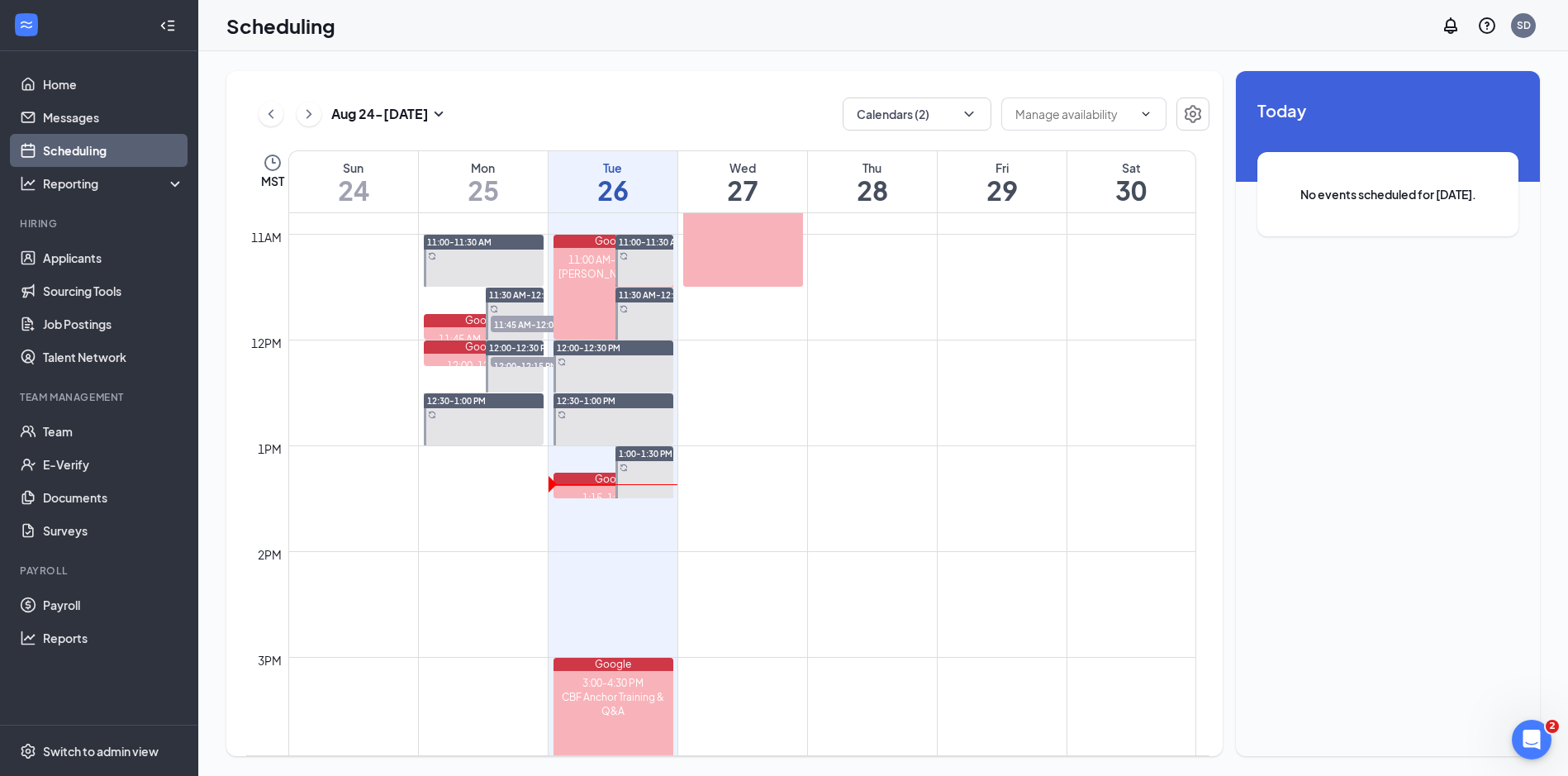
click at [632, 67] on div "[DATE] - [DATE] Calendars (2) MST Sun 24 Mon 25 Tue 26 Wed 27 Thu 28 Fri 29 Sat…" at bounding box center [883, 414] width 1370 height 725
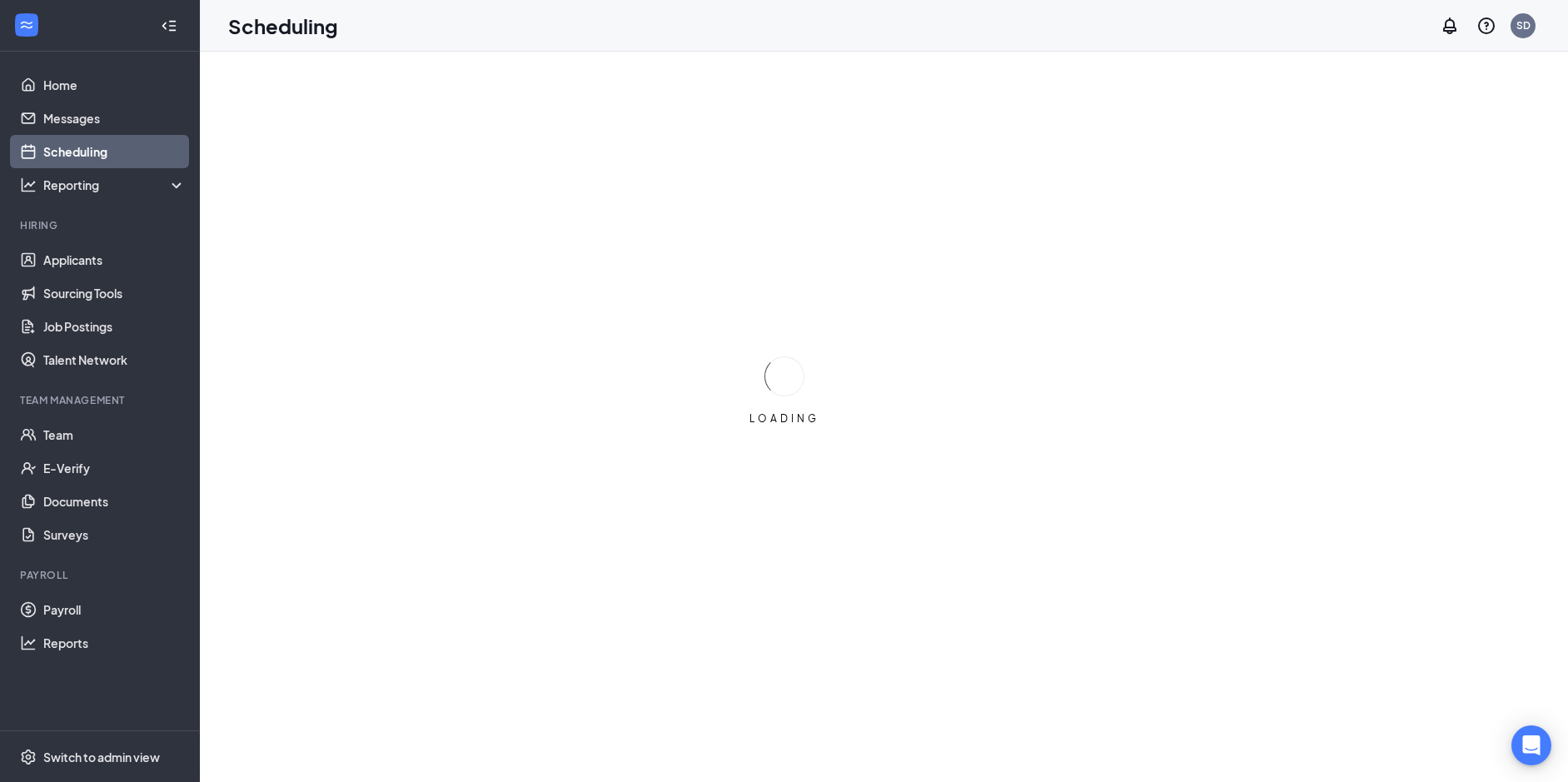
drag, startPoint x: 0, startPoint y: 0, endPoint x: 606, endPoint y: 188, distance: 634.5
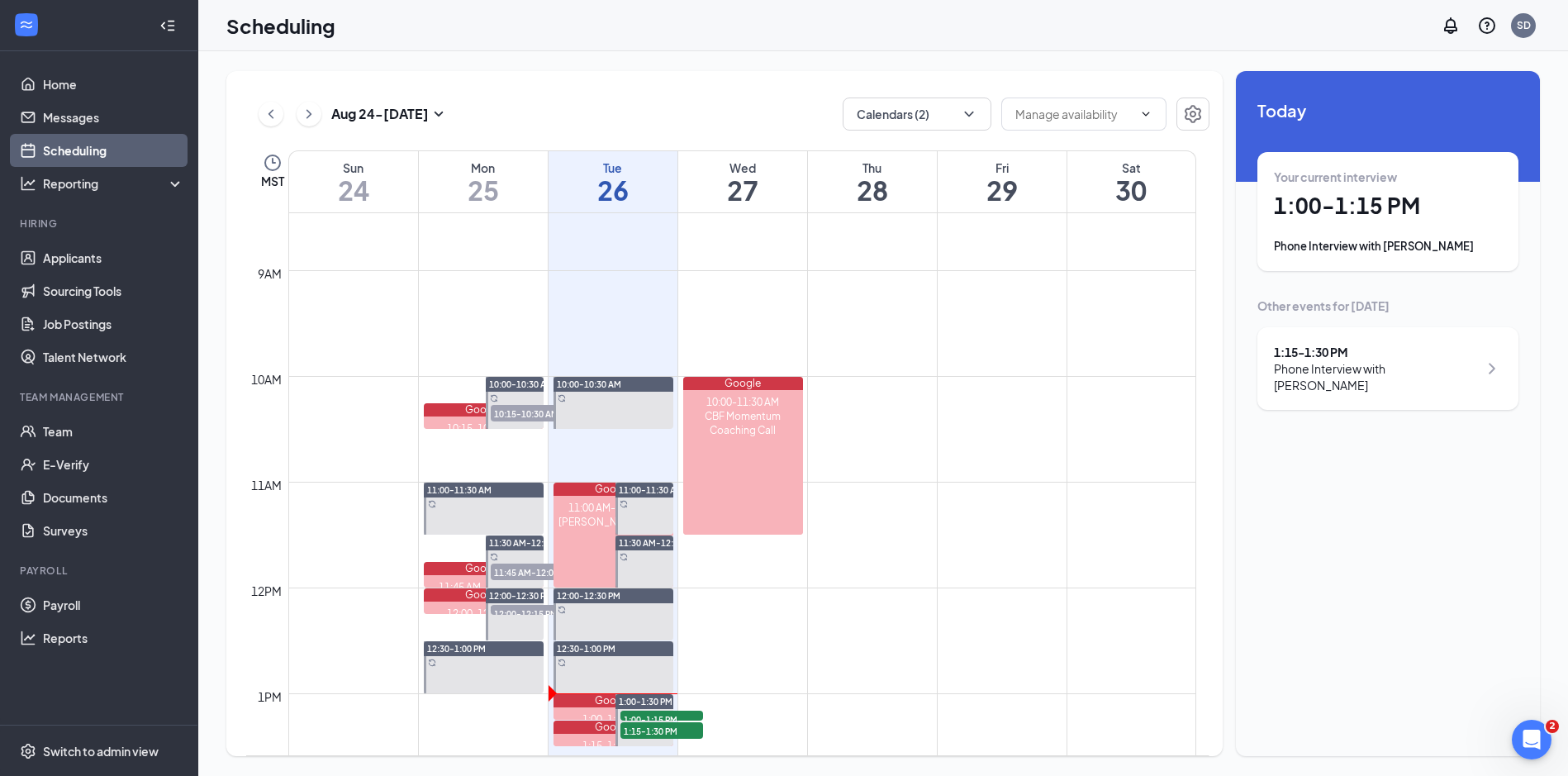
scroll to position [978, 0]
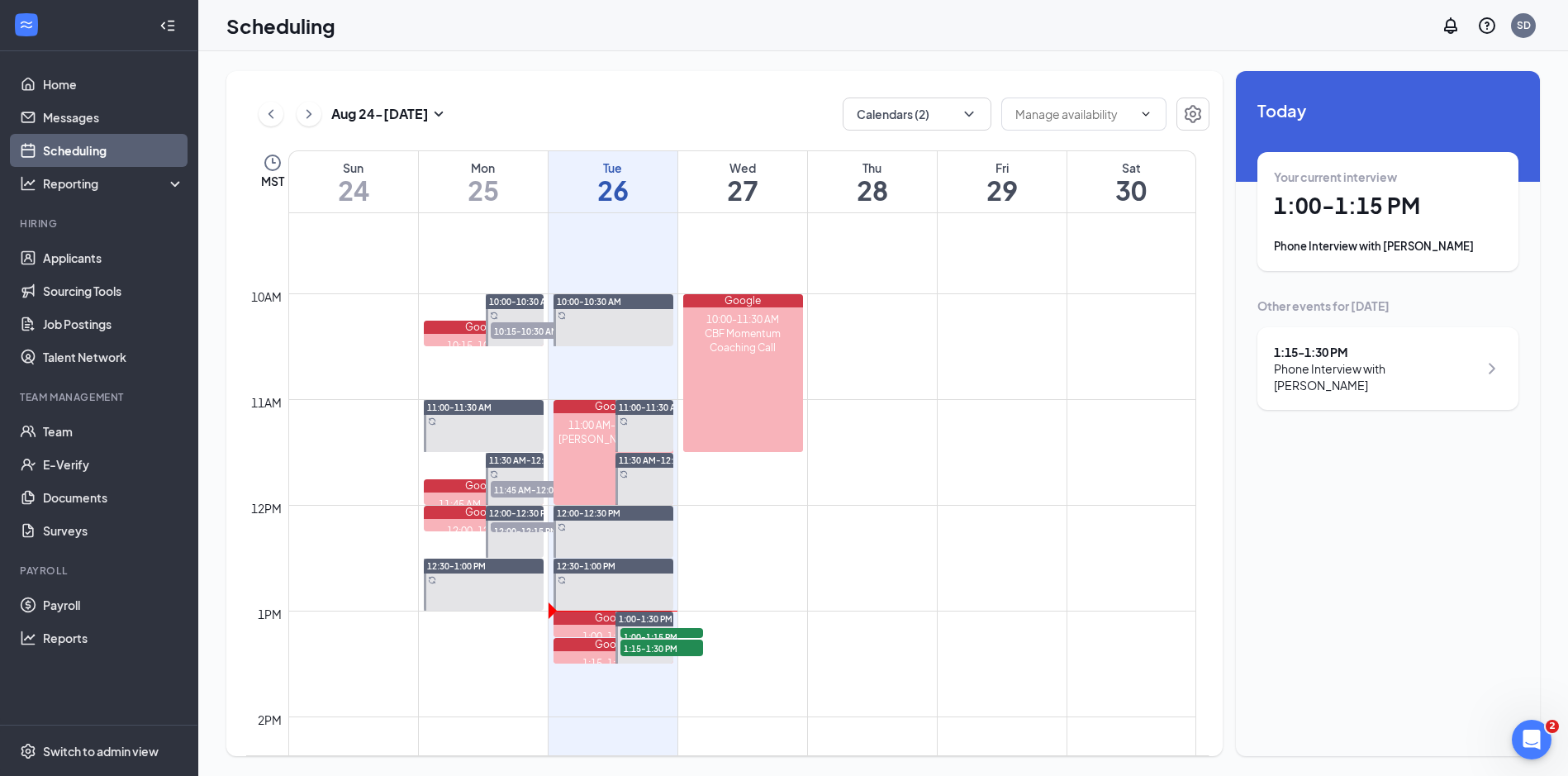
click at [1427, 190] on div "Your current interview 1:00 - 1:15 PM Phone Interview with Lisa Passanante" at bounding box center [1388, 212] width 228 height 86
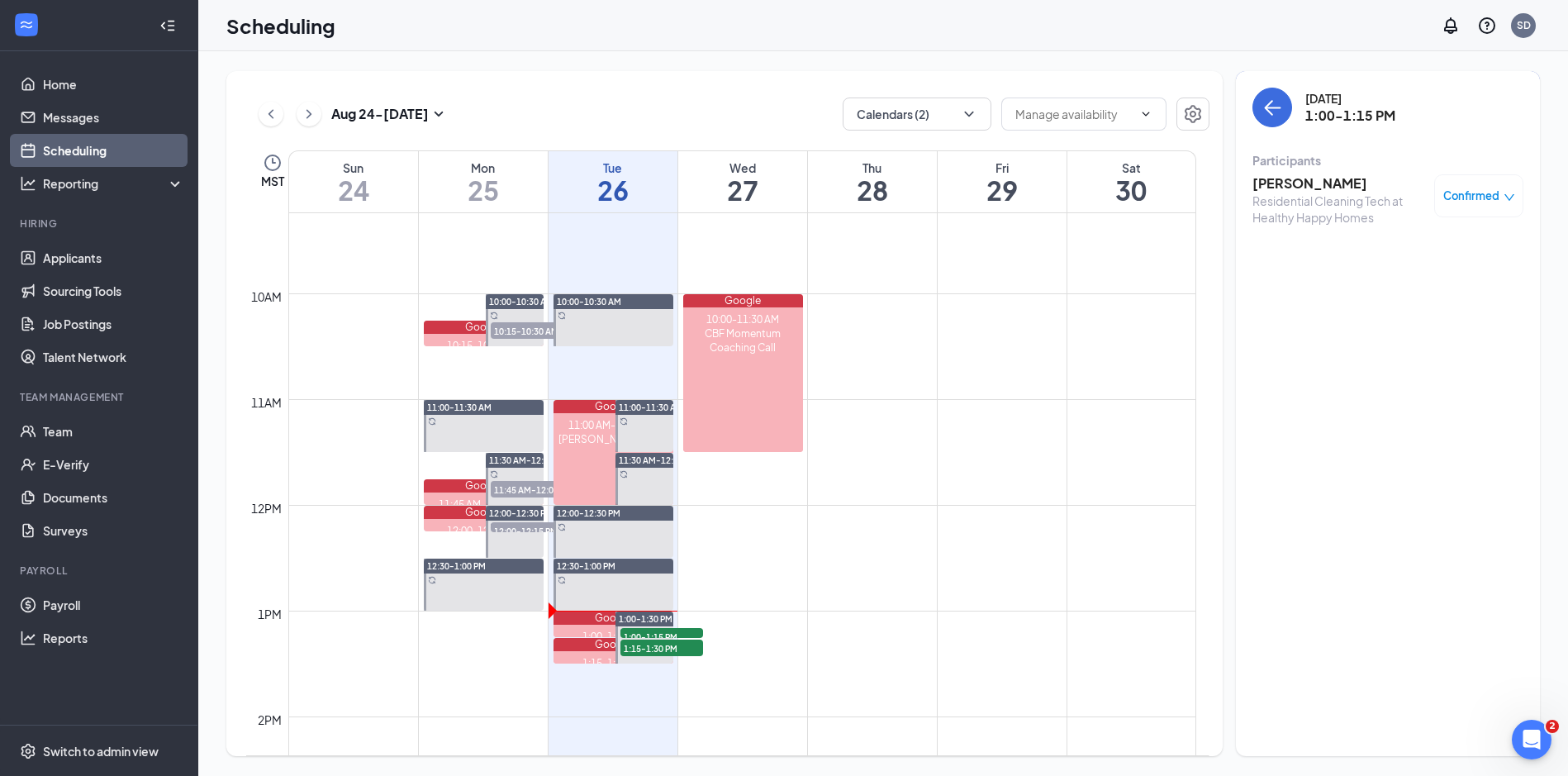
click at [1292, 176] on h3 "[PERSON_NAME]" at bounding box center [1340, 184] width 174 height 19
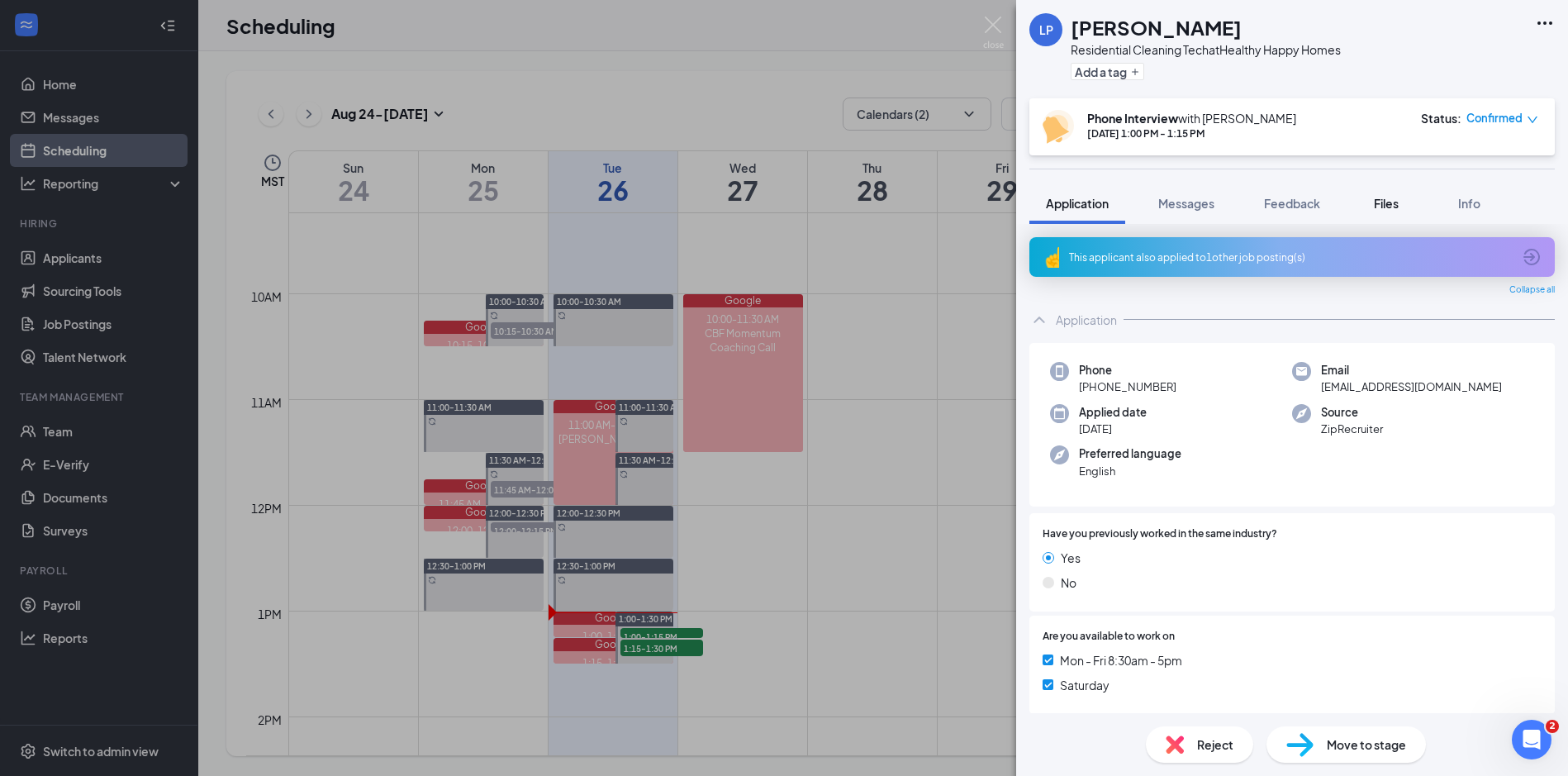
click at [1389, 204] on span "Files" at bounding box center [1386, 203] width 24 height 15
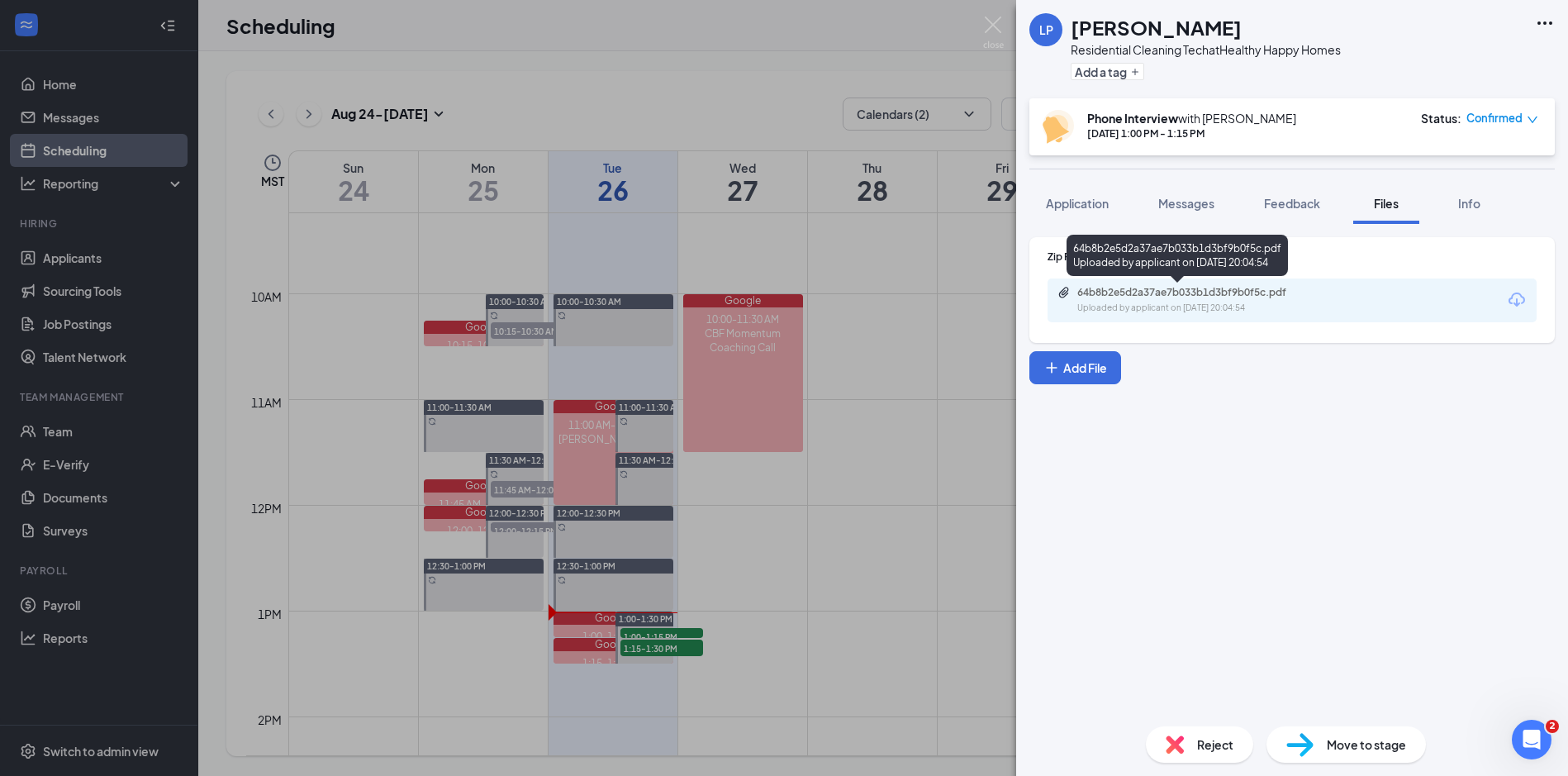
click at [1172, 297] on div "64b8b2e5d2a37ae7b033b1d3bf9b0f5c.pdf" at bounding box center [1192, 293] width 231 height 14
drag, startPoint x: 1513, startPoint y: 112, endPoint x: 1482, endPoint y: 125, distance: 33.6
click at [1513, 112] on span "Confirmed" at bounding box center [1495, 118] width 57 height 17
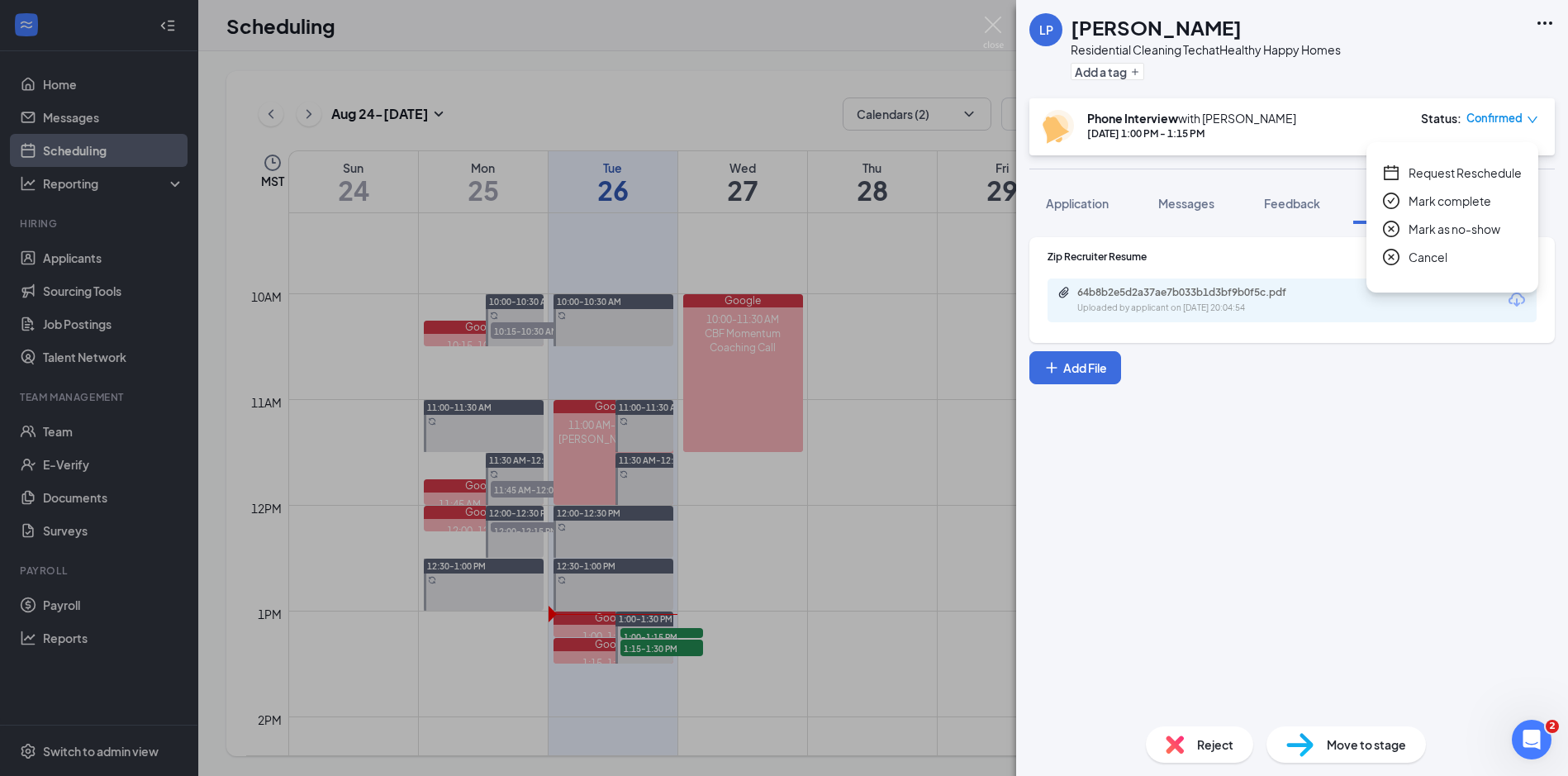
click at [1465, 224] on span "Mark as no-show" at bounding box center [1455, 228] width 92 height 19
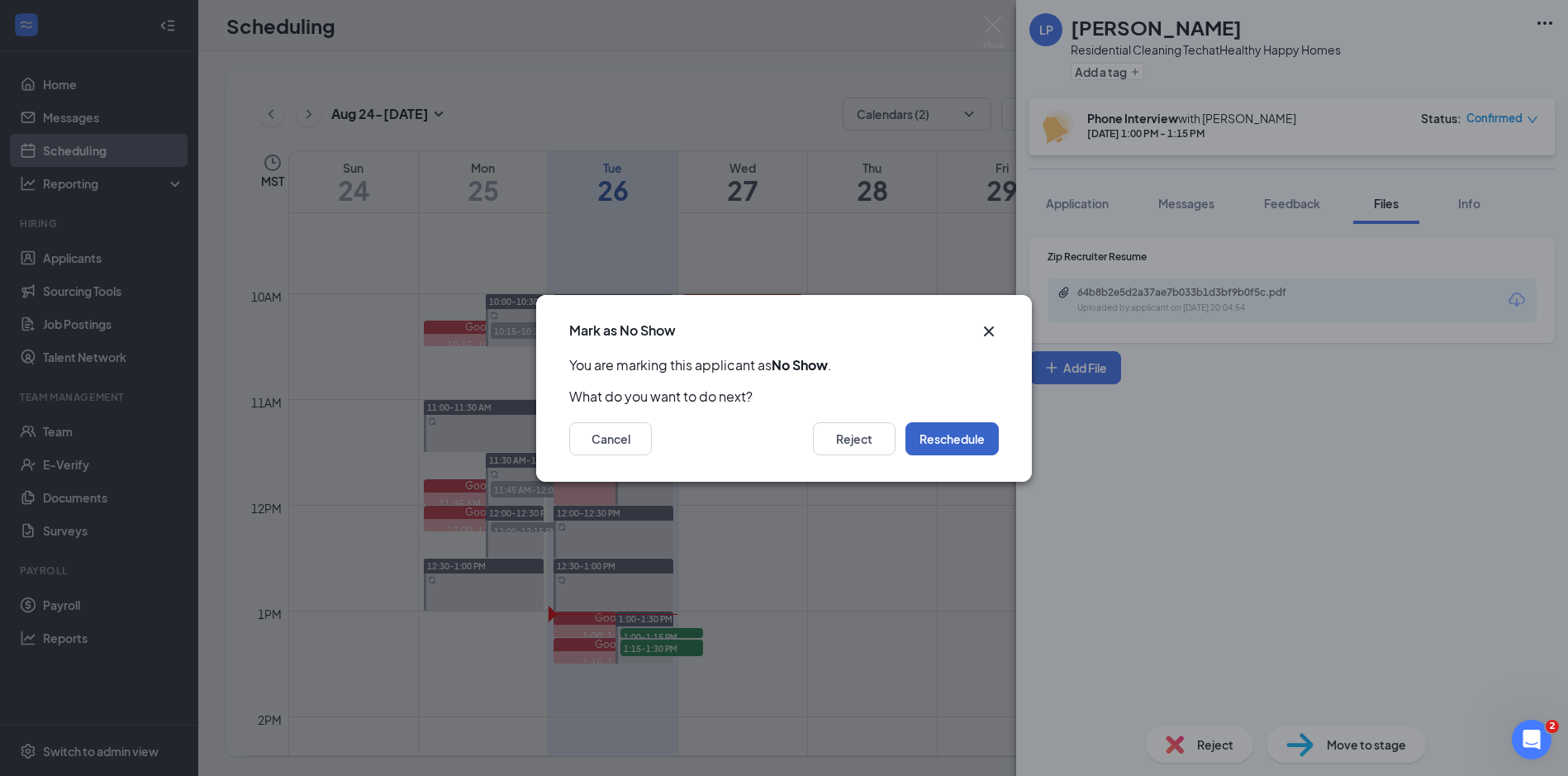
click at [984, 435] on button "Reschedule" at bounding box center [952, 439] width 94 height 33
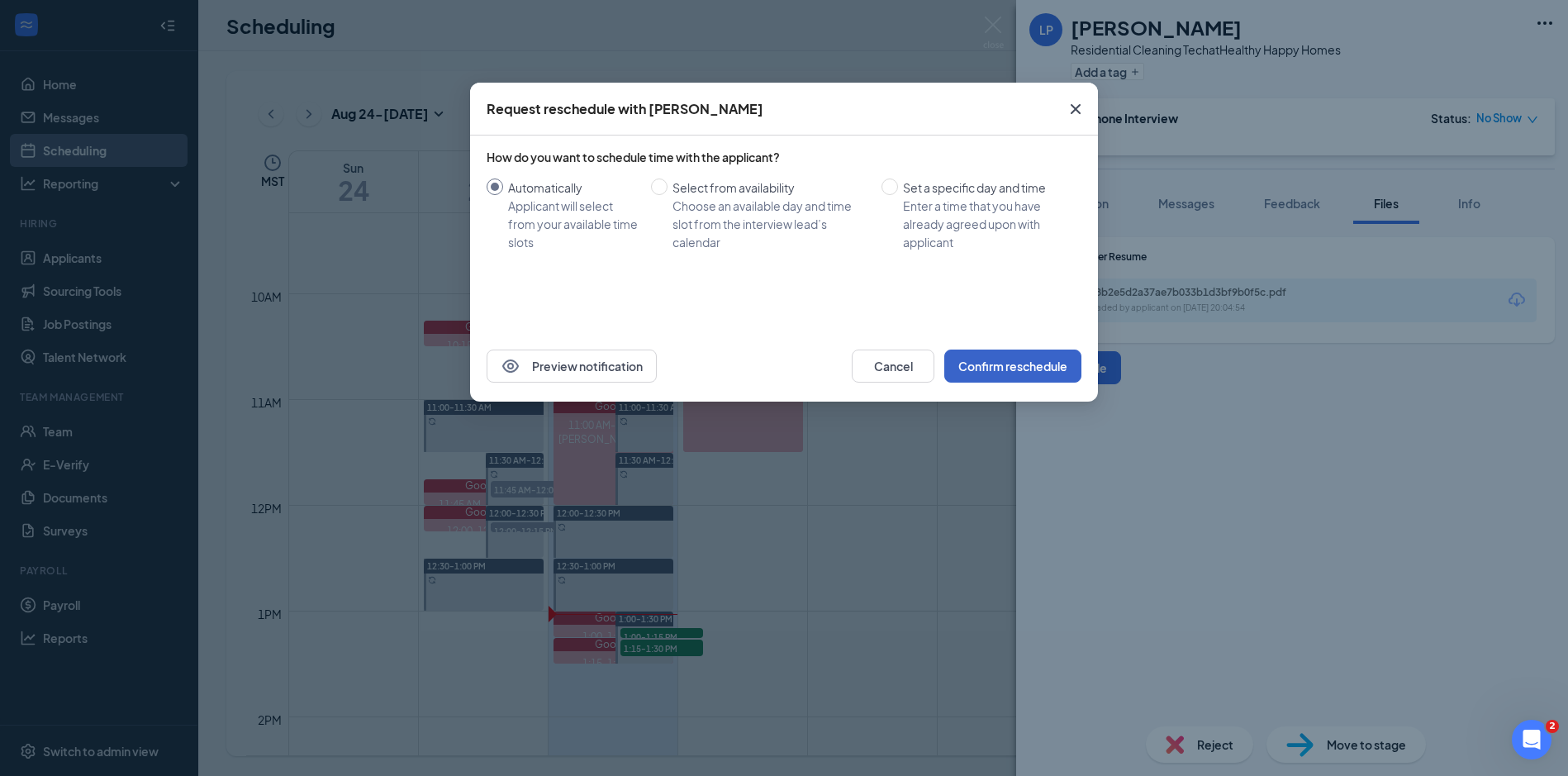
click at [1027, 372] on button "Confirm reschedule" at bounding box center [1013, 366] width 138 height 33
